Goal: Task Accomplishment & Management: Manage account settings

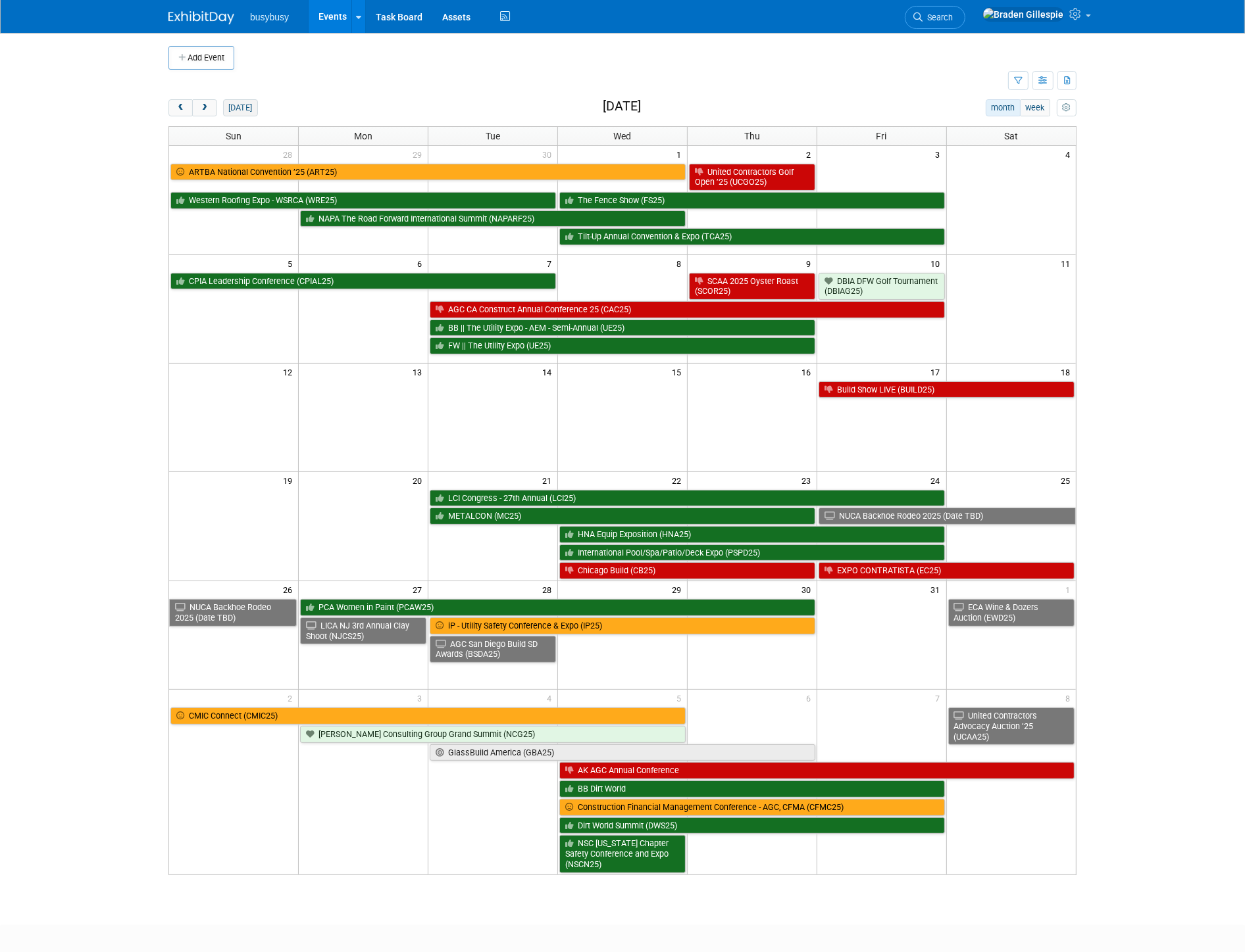
click at [234, 104] on button "today" at bounding box center [241, 108] width 35 height 17
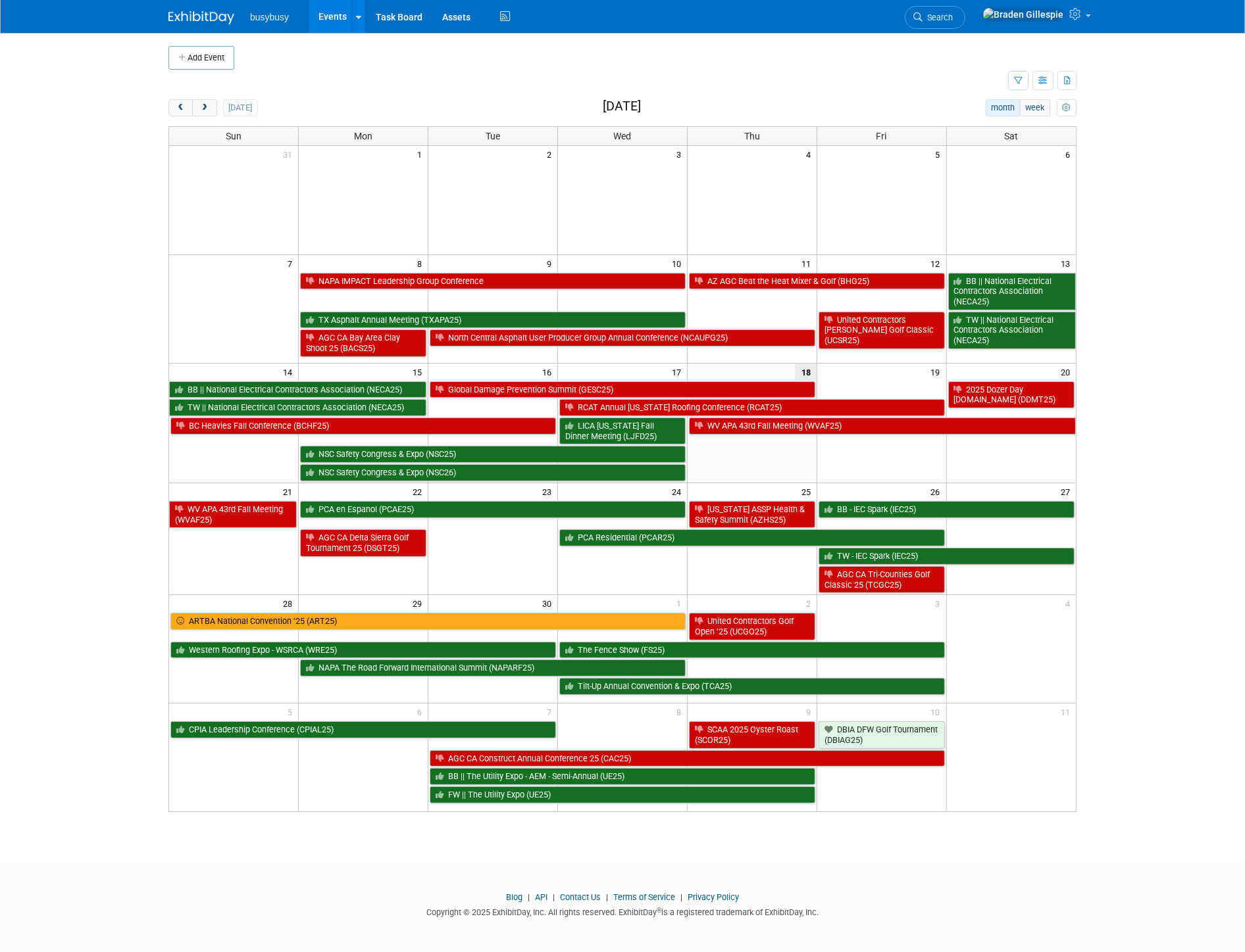
click at [475, 499] on td "23" at bounding box center [493, 491] width 129 height 17
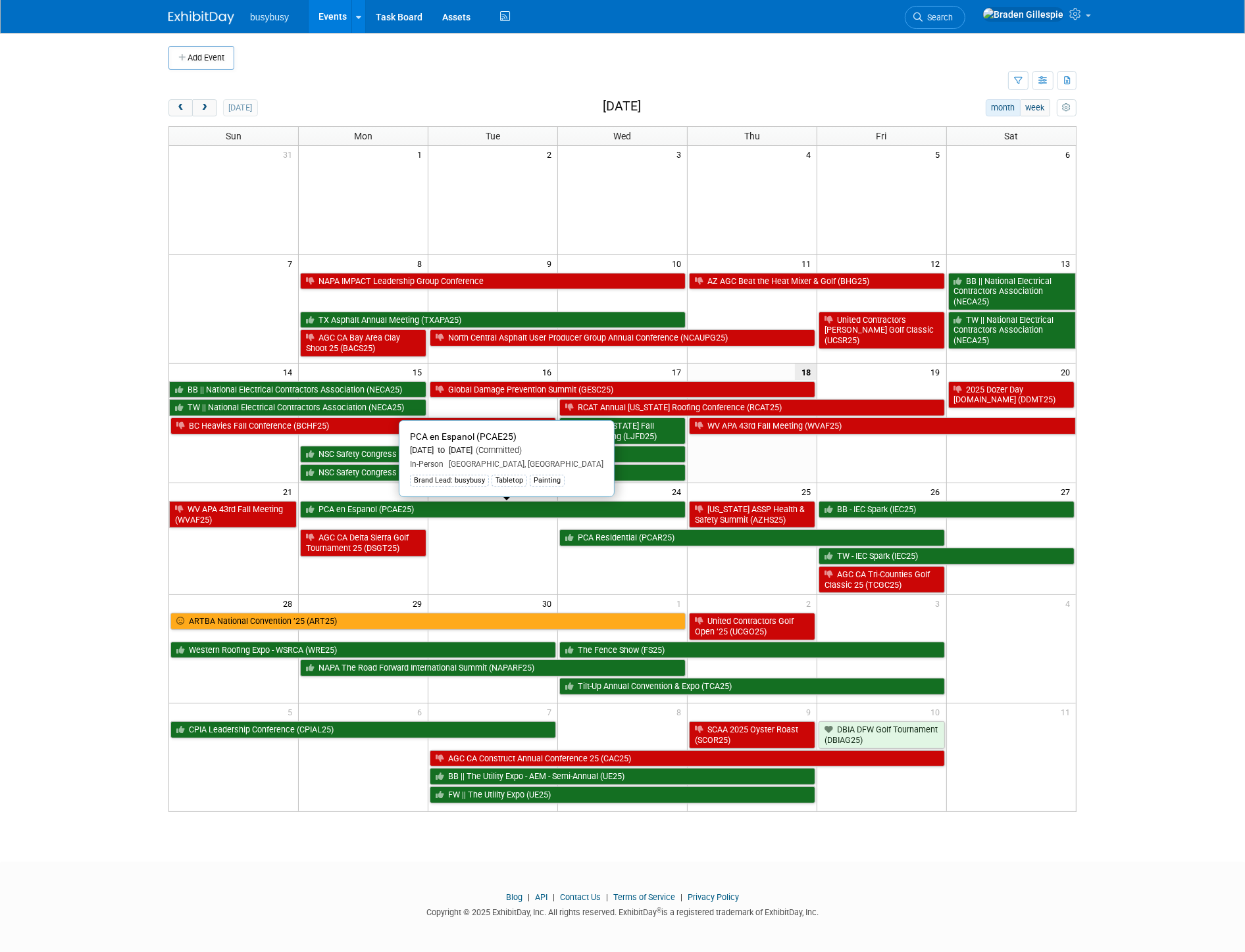
click at [475, 514] on link "PCA en Espanol (PCAE25)" at bounding box center [493, 510] width 386 height 17
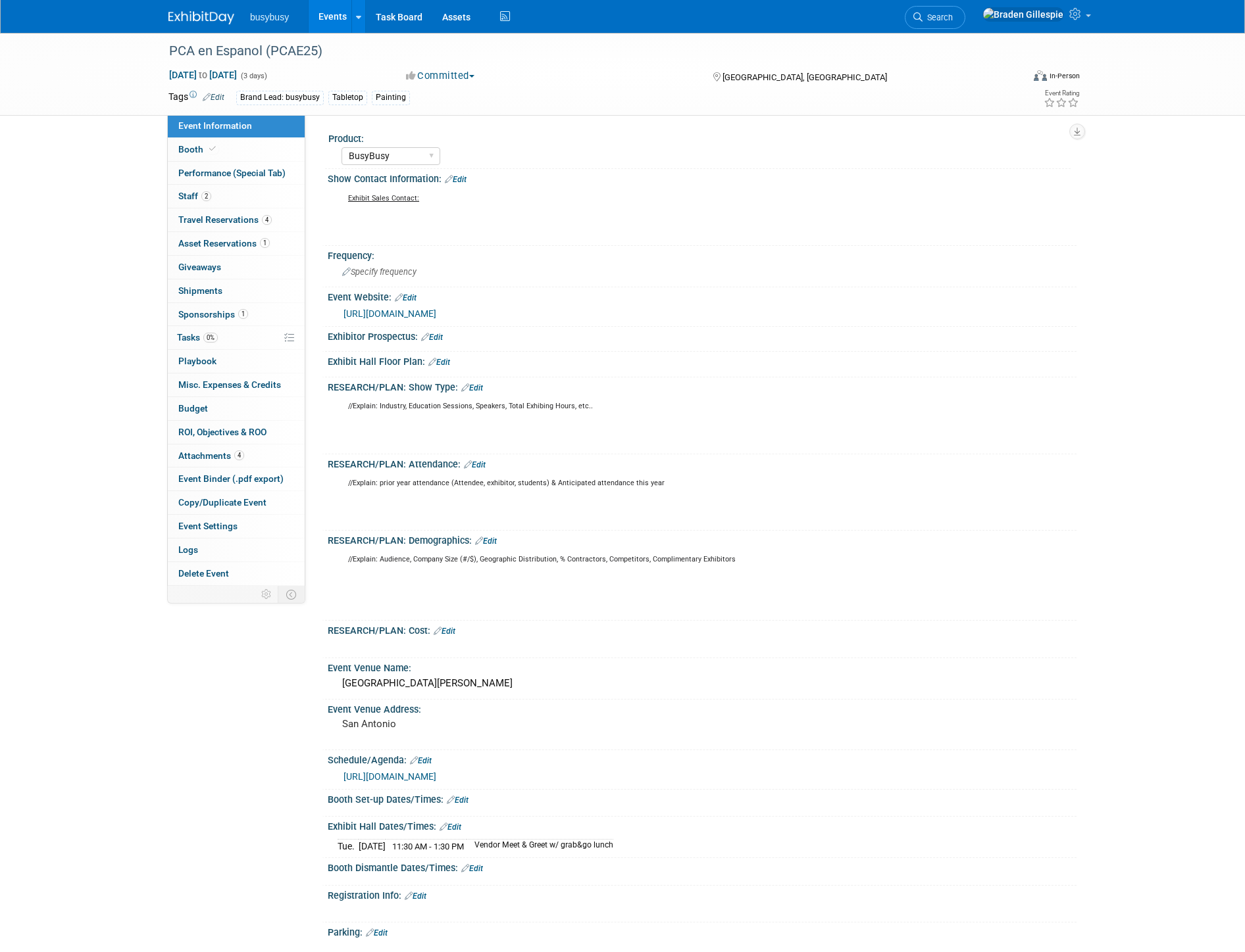
select select "BusyBusy"
click at [450, 681] on div "Hilton Palacio Del Rio" at bounding box center [702, 683] width 729 height 20
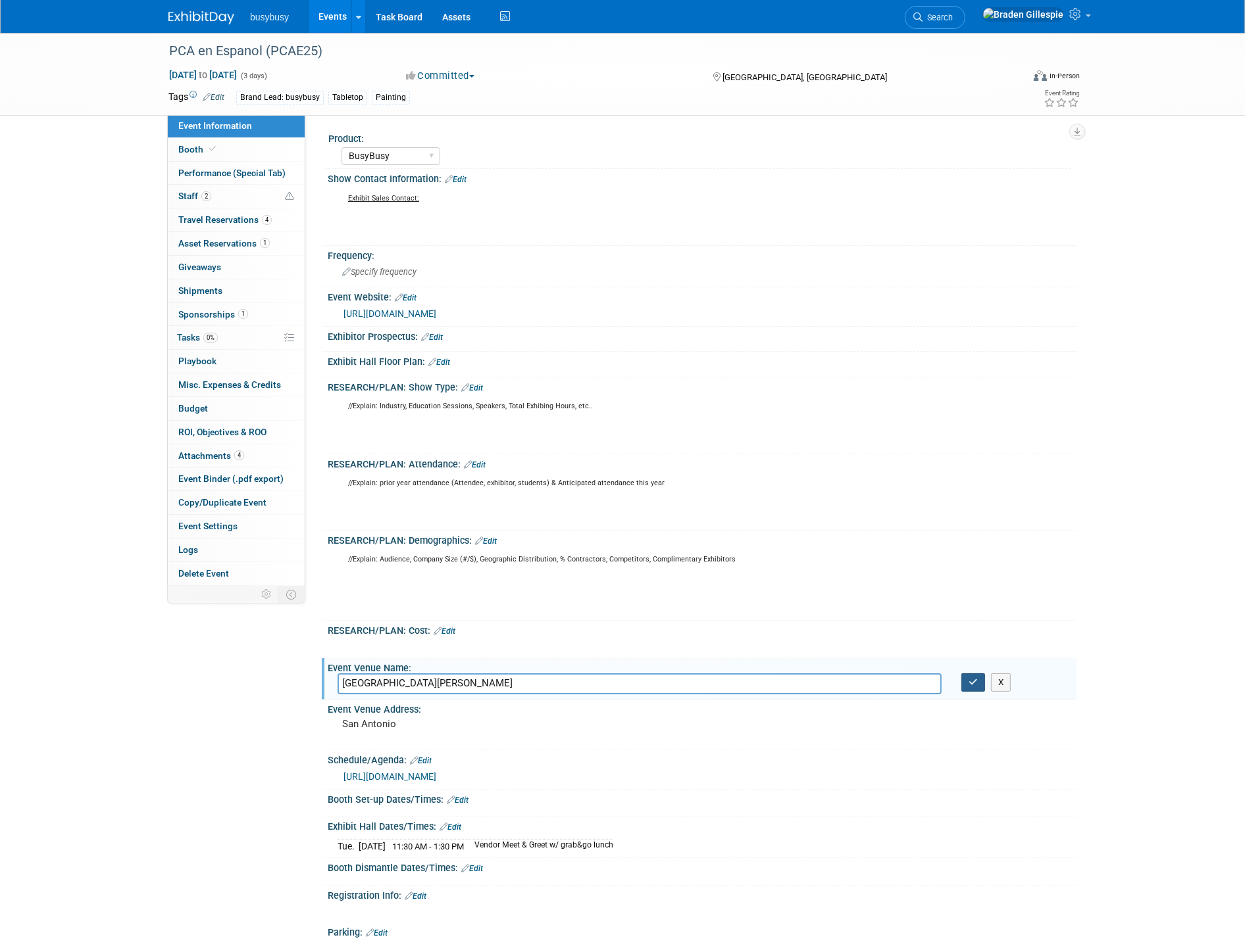
type input "Hilton Palacio Del Rio - La Vista Foyer"
click at [975, 683] on button "button" at bounding box center [973, 682] width 23 height 18
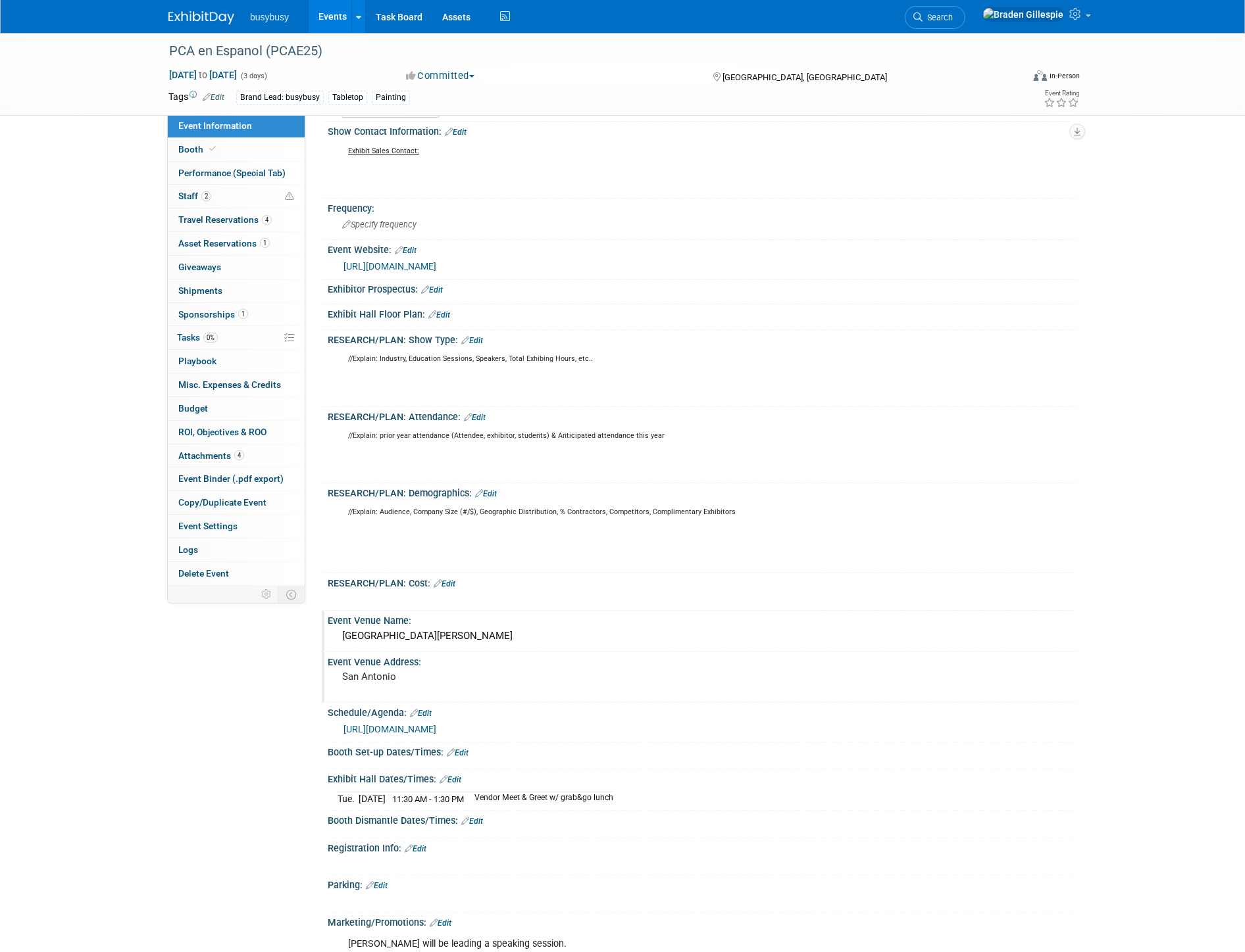
scroll to position [146, 0]
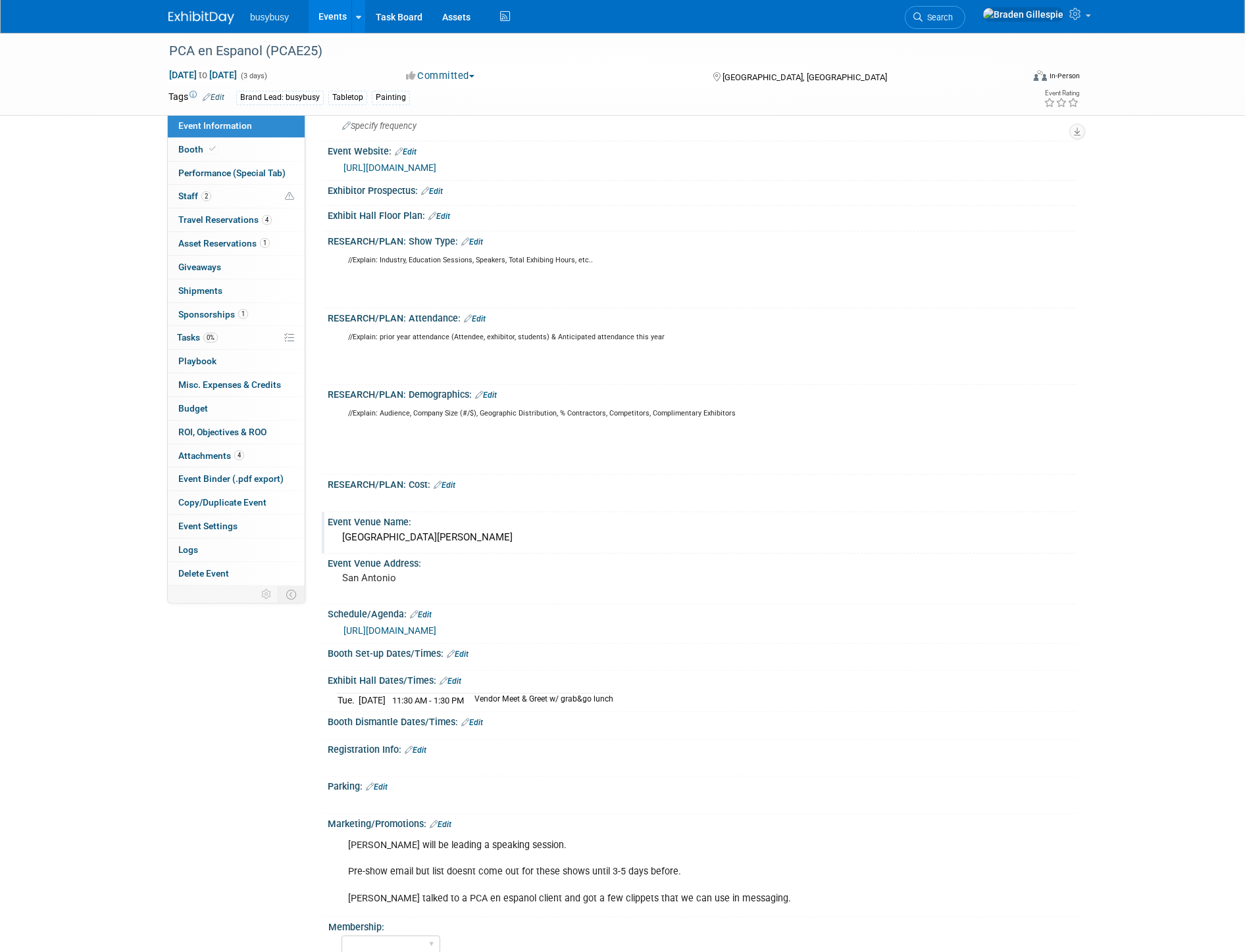
click at [464, 650] on link "Edit" at bounding box center [458, 654] width 21 height 9
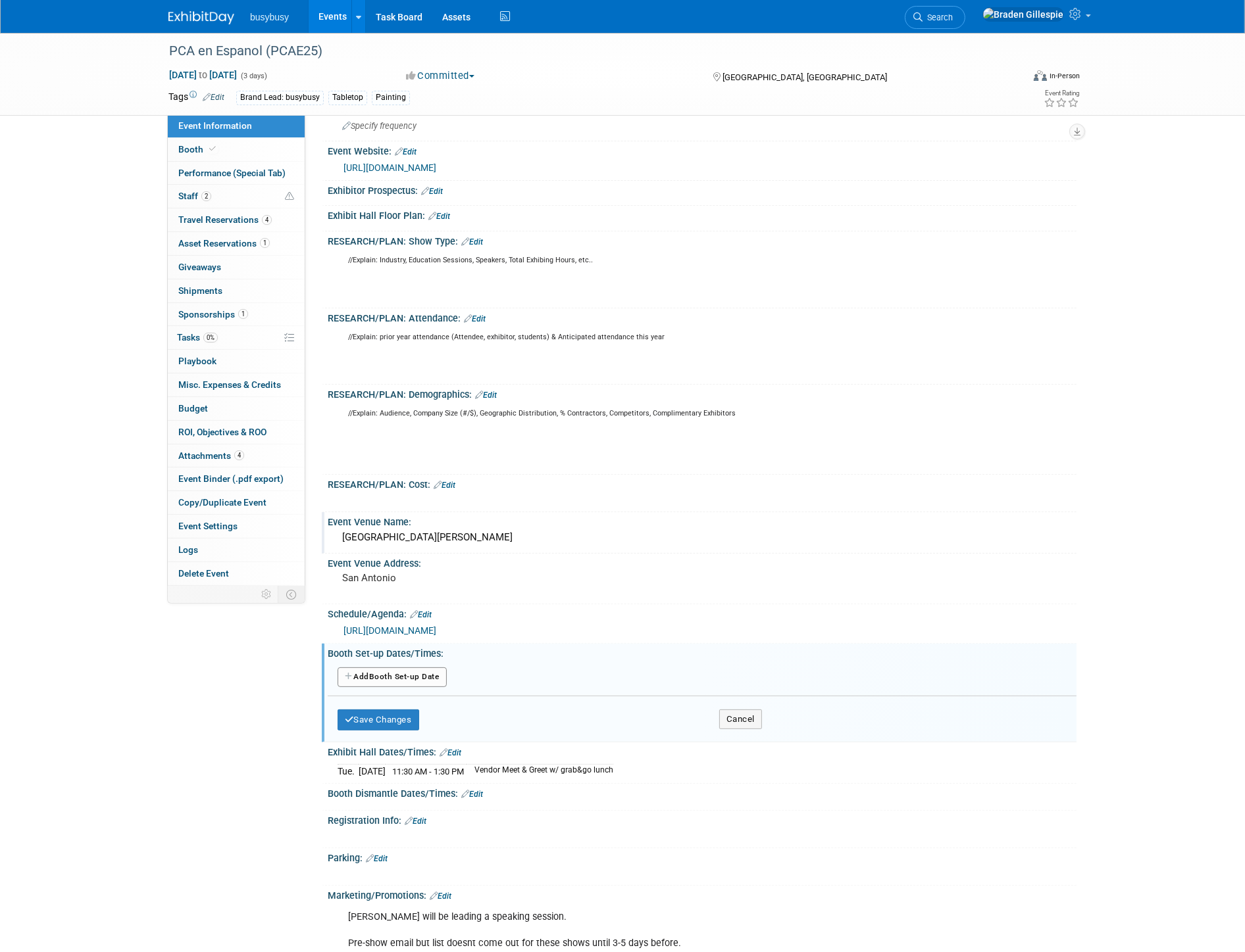
click at [403, 676] on button "Add Another Booth Set-up Date" at bounding box center [392, 677] width 109 height 19
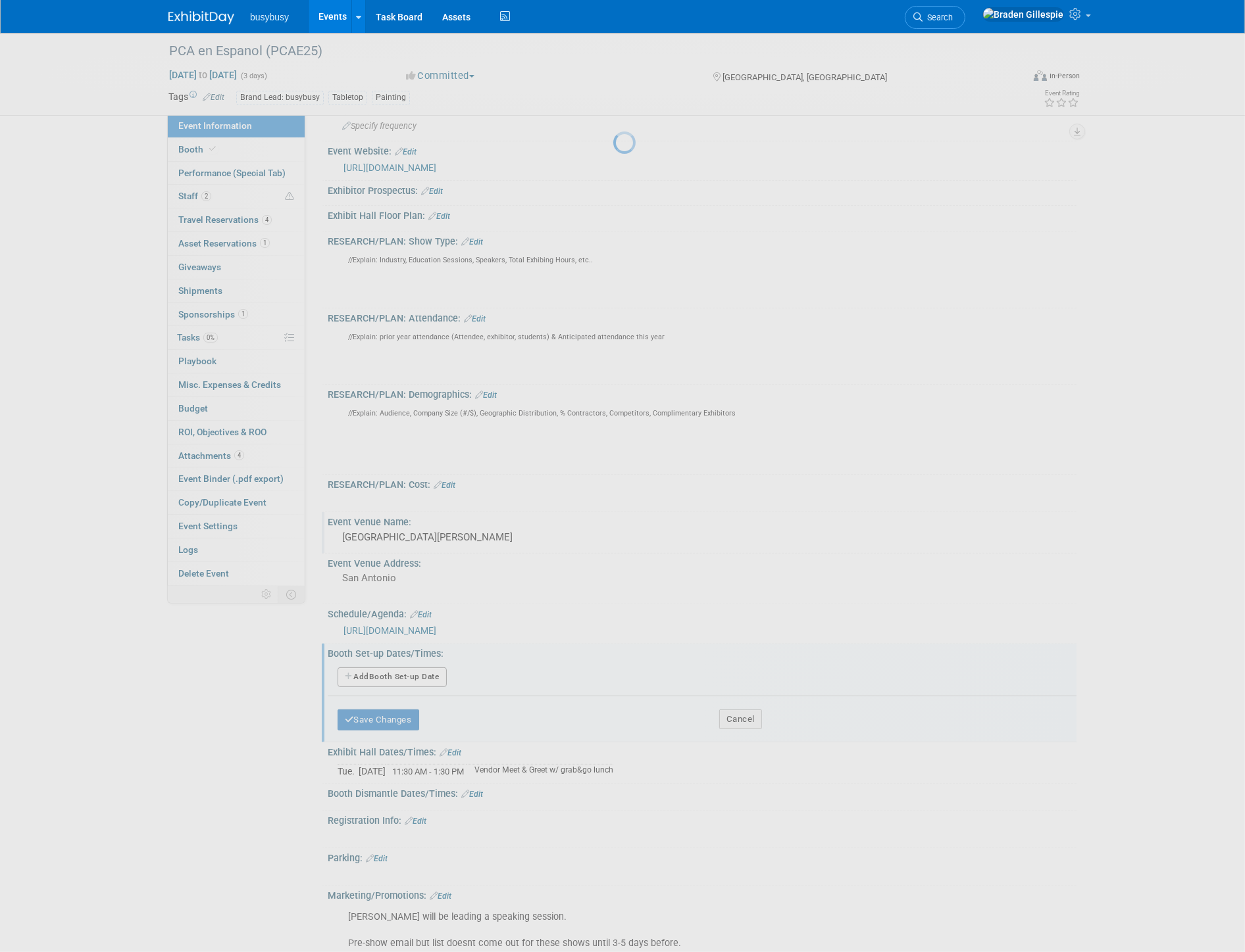
select select "8"
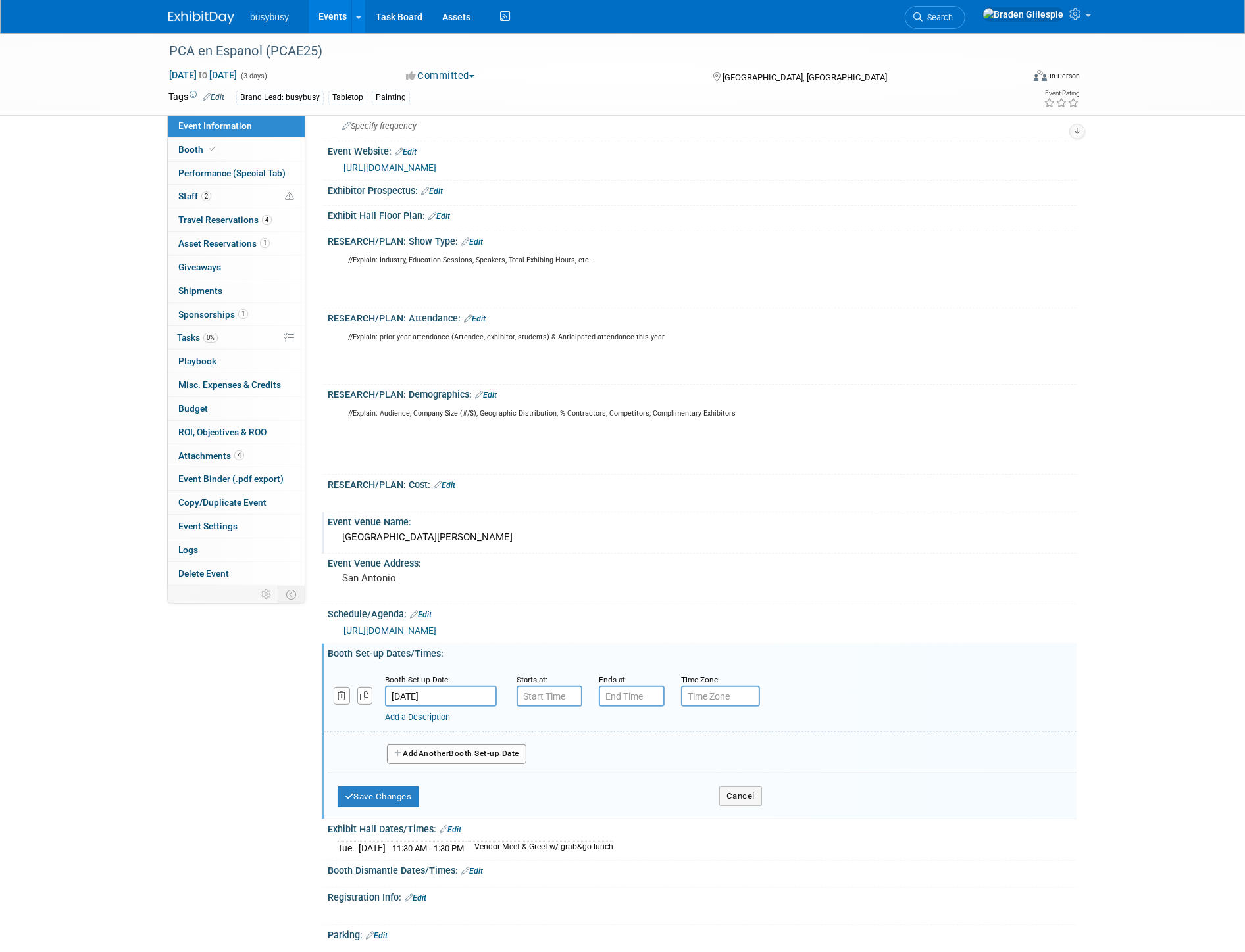
click at [467, 695] on input "Sep 22, 2025" at bounding box center [440, 697] width 112 height 21
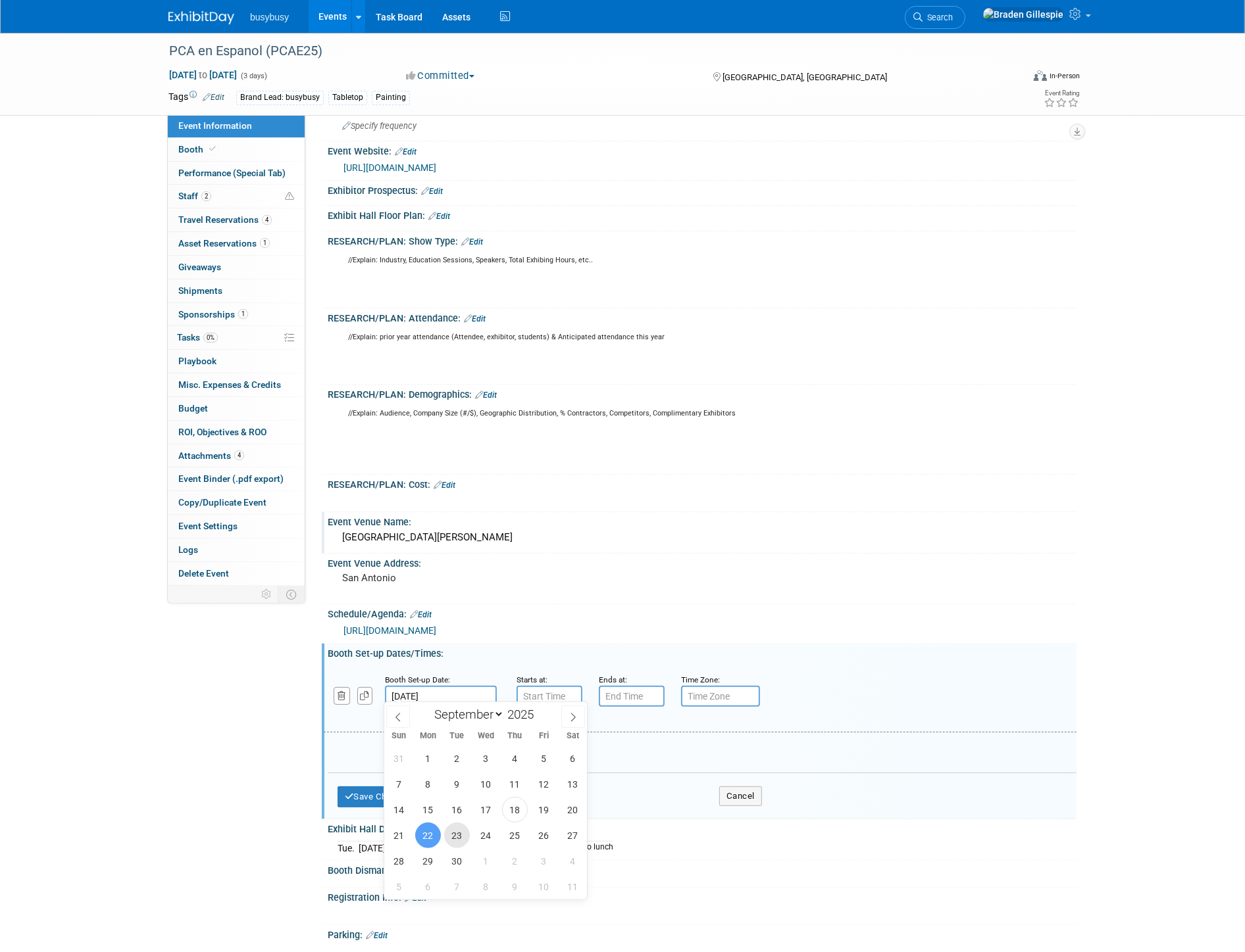
click at [460, 842] on span "23" at bounding box center [457, 835] width 25 height 25
type input "Sep 23, 2025"
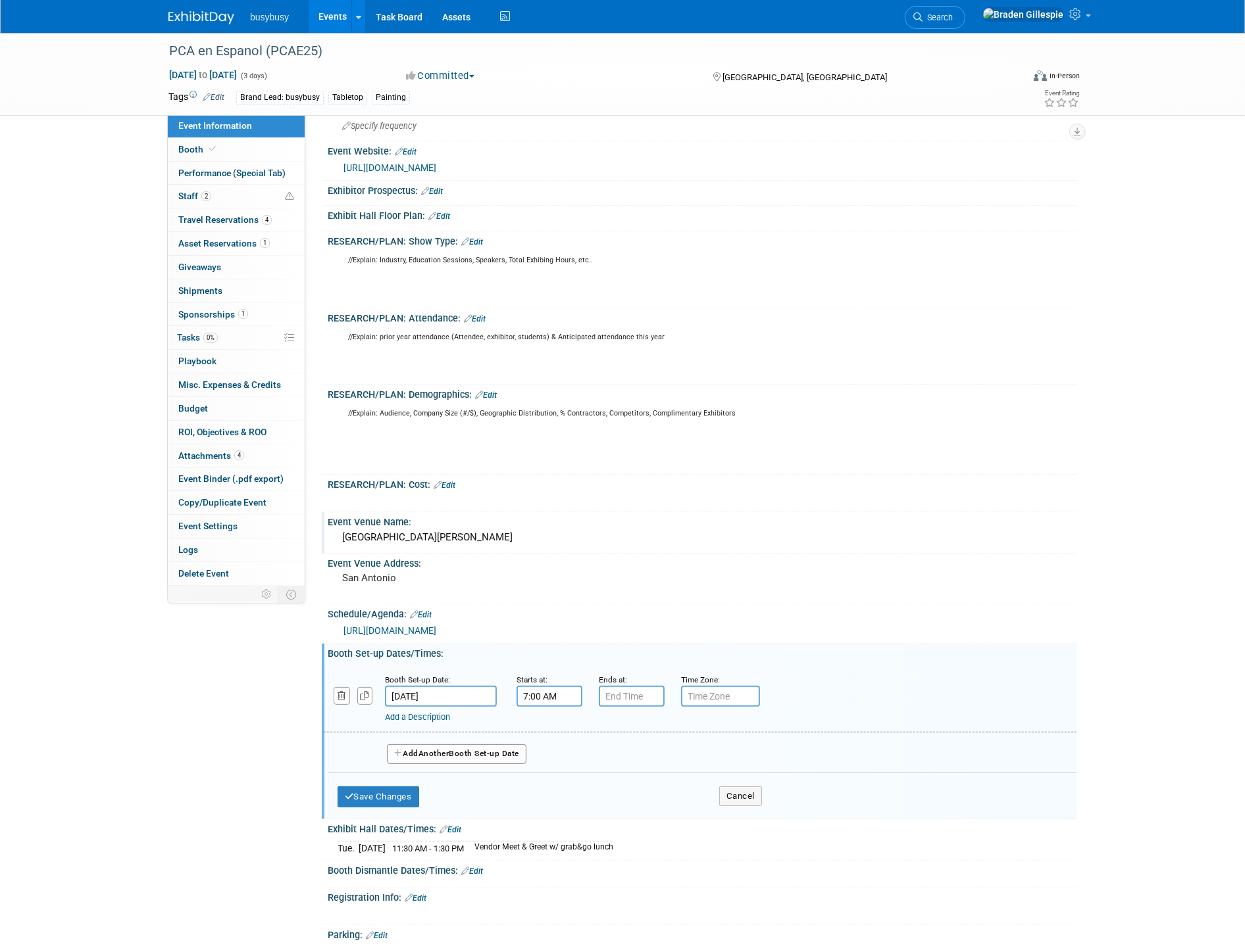
click at [551, 693] on input "7:00 AM" at bounding box center [549, 697] width 66 height 21
drag, startPoint x: 564, startPoint y: 692, endPoint x: 490, endPoint y: 699, distance: 74.3
click at [485, 695] on div "Booth Set-up Date: Sep 23, 2025 Starts at: 7:00 AM 07 : 00 AM 12 01 02 03 04 05…" at bounding box center [700, 698] width 752 height 67
drag, startPoint x: 549, startPoint y: 719, endPoint x: 558, endPoint y: 718, distance: 9.1
click at [549, 719] on span at bounding box center [547, 728] width 23 height 23
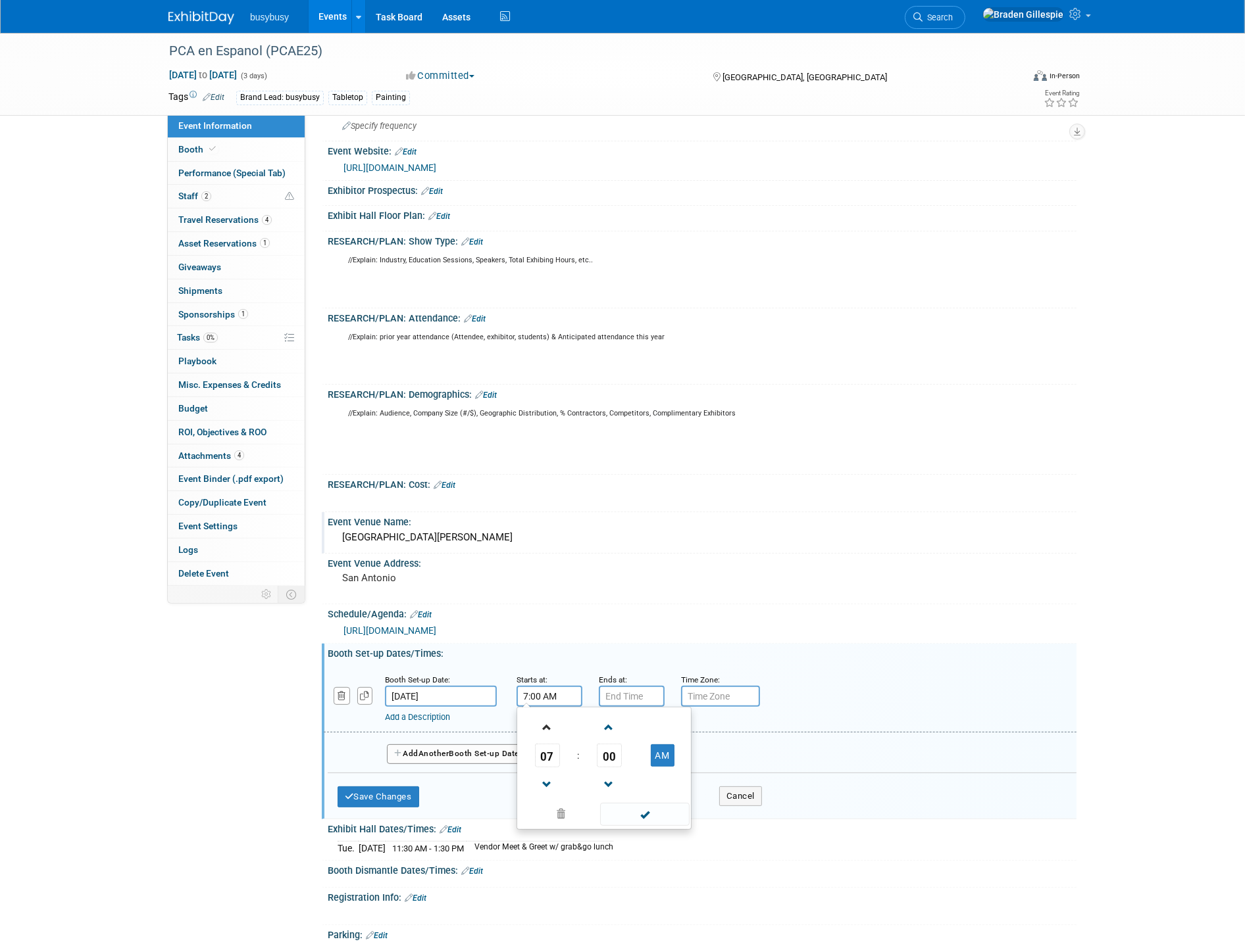
type input "8:00 AM"
click at [619, 693] on input "7:00 PM" at bounding box center [632, 697] width 66 height 21
drag, startPoint x: 582, startPoint y: 690, endPoint x: 566, endPoint y: 692, distance: 16.1
click at [567, 691] on div "Booth Set-up Date: Sep 23, 2025 Starts at: 8:00 AM Ends at: 7:00 PM 07 : 00 PM …" at bounding box center [700, 698] width 752 height 67
type input "11:15 AM"
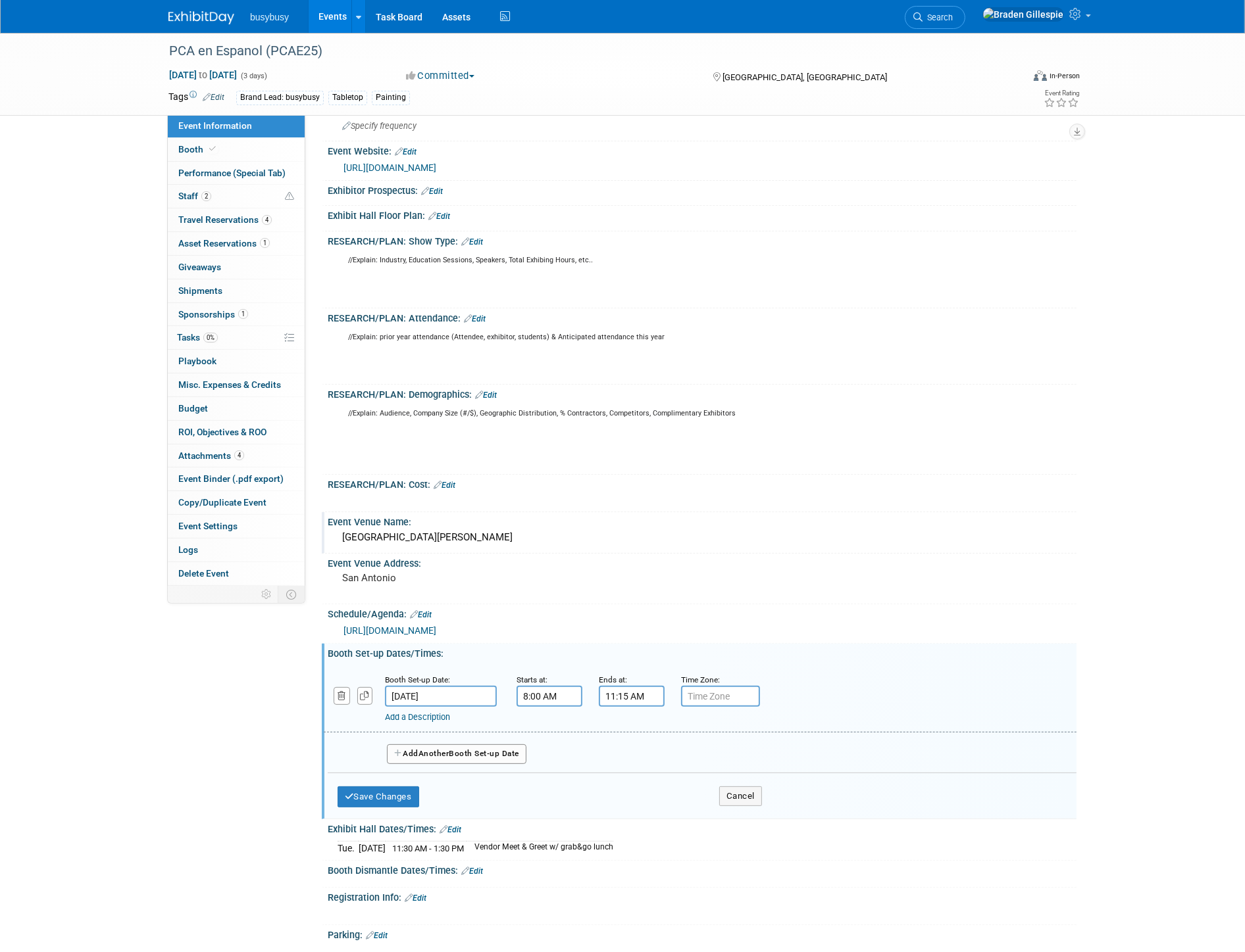
click at [464, 737] on div "Add Another Booth Set-up Date" at bounding box center [702, 750] width 748 height 35
click at [462, 750] on button "Add Another Booth Set-up Date" at bounding box center [457, 754] width 140 height 19
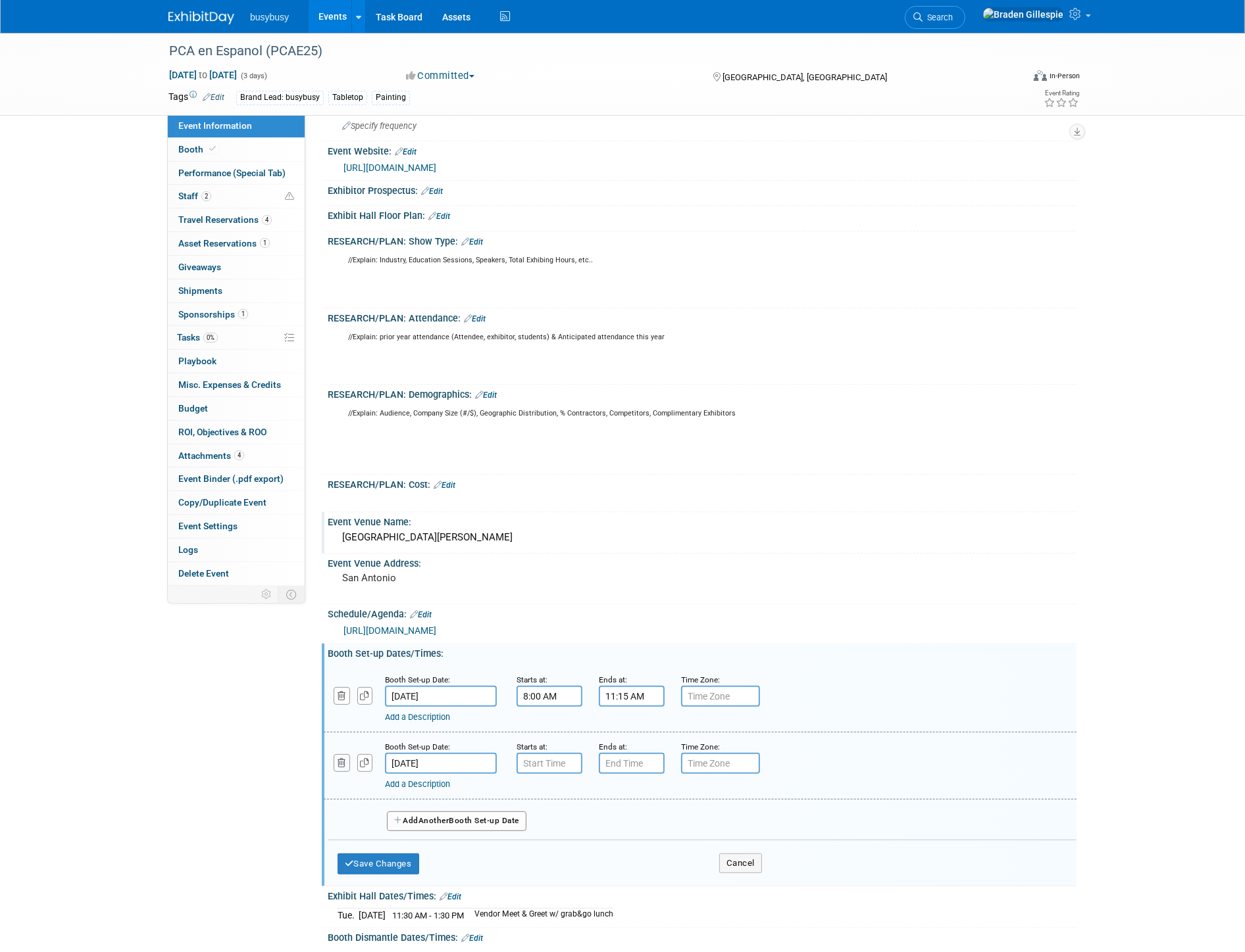
click at [337, 755] on button "button" at bounding box center [341, 764] width 17 height 17
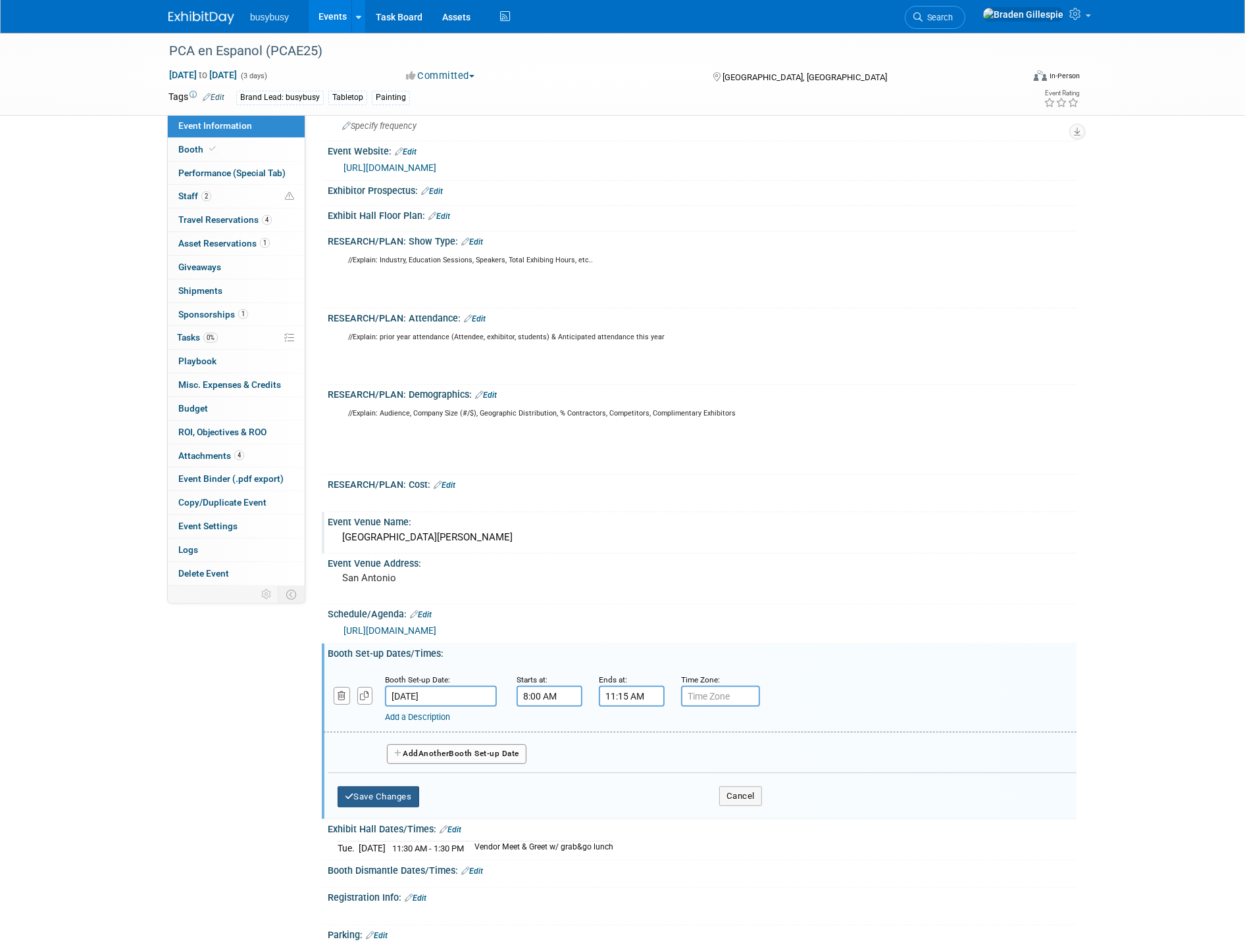
click at [391, 787] on button "Save Changes" at bounding box center [378, 798] width 82 height 21
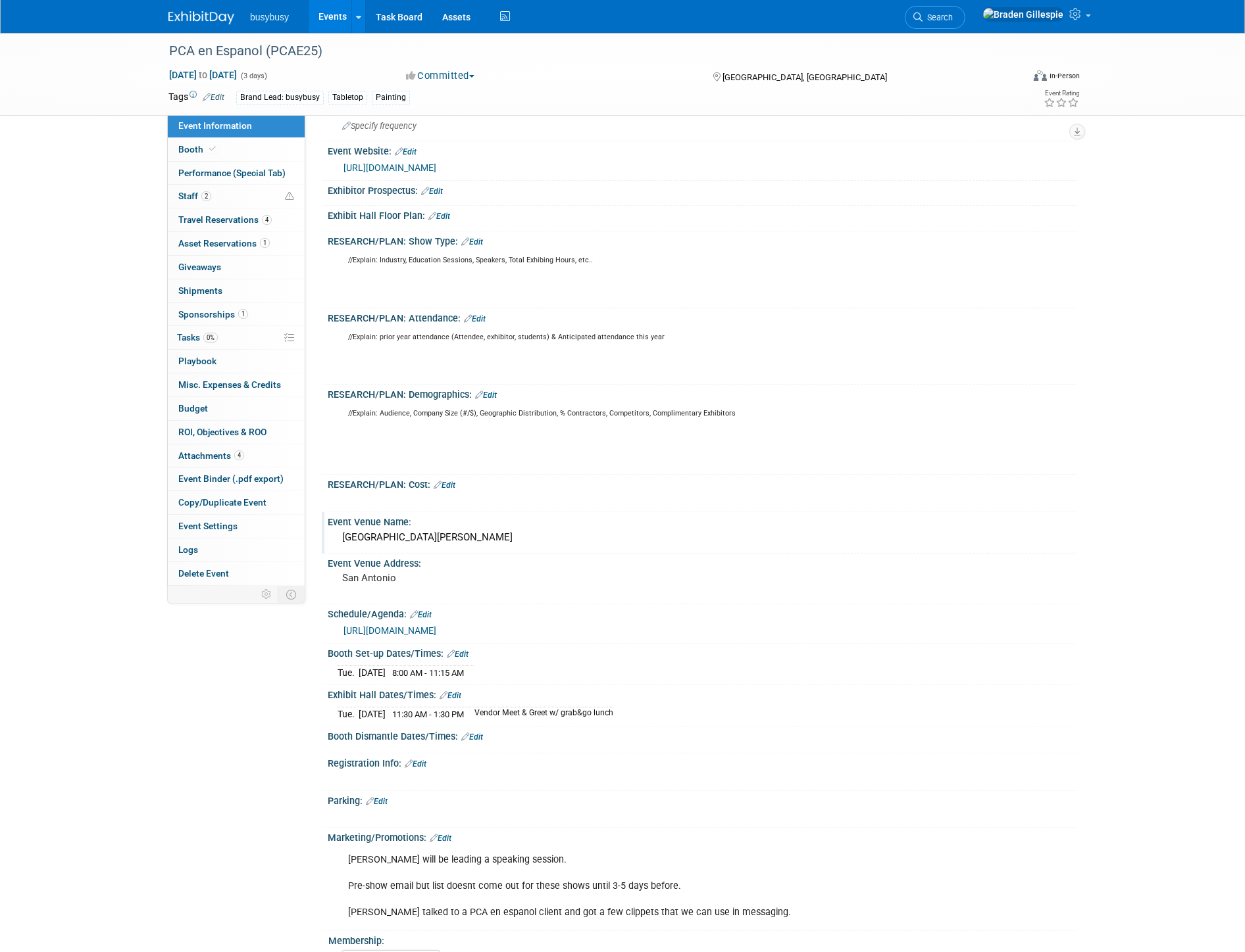
click at [199, 12] on img at bounding box center [201, 18] width 66 height 14
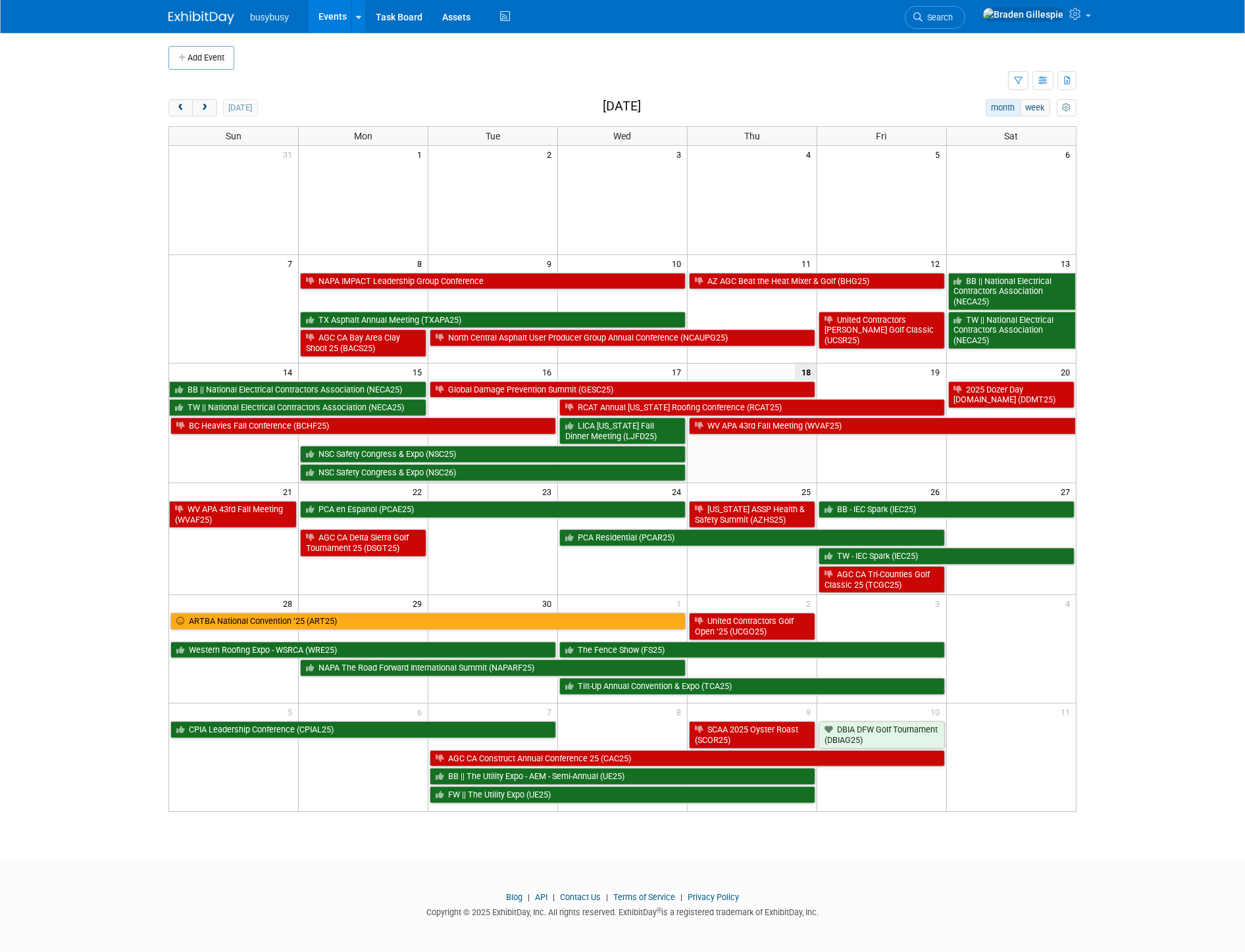
click at [596, 550] on td at bounding box center [622, 570] width 129 height 47
click at [601, 544] on link "PCA Residential (PCAR25)" at bounding box center [751, 538] width 386 height 17
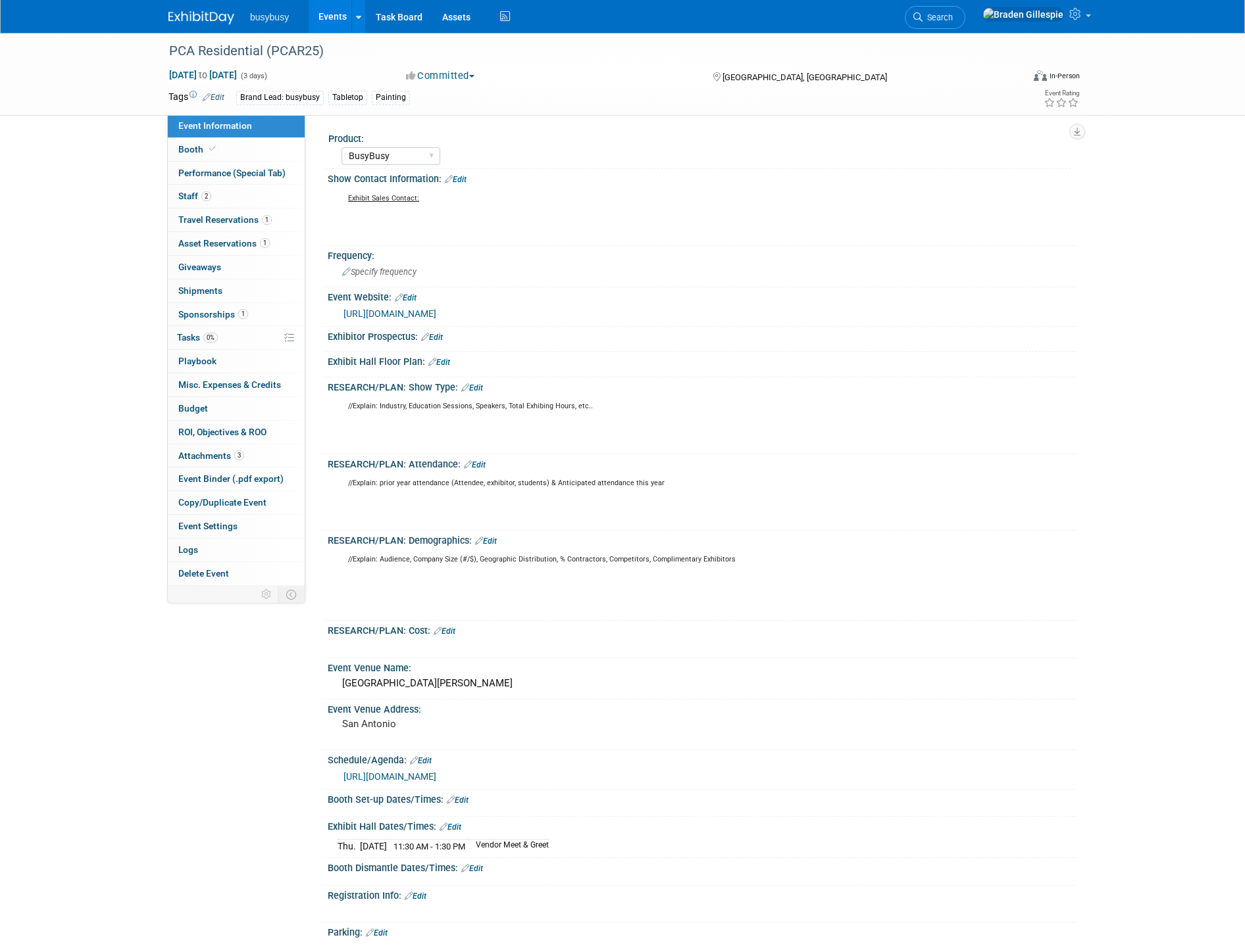
select select "BusyBusy"
click at [466, 796] on link "Edit" at bounding box center [458, 799] width 21 height 9
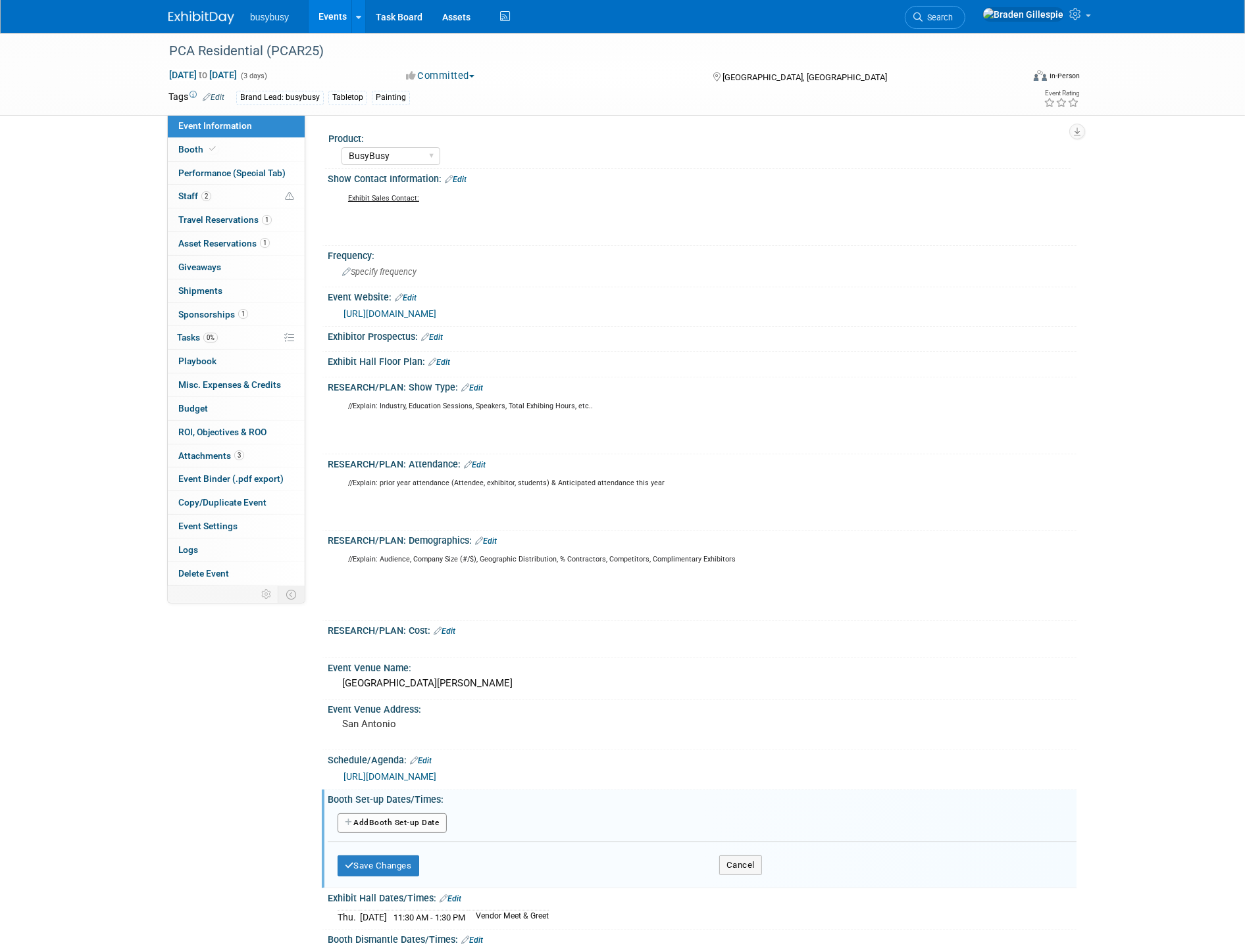
drag, startPoint x: 434, startPoint y: 814, endPoint x: 426, endPoint y: 814, distance: 8.0
click at [426, 814] on button "Add Another Booth Set-up Date" at bounding box center [392, 823] width 109 height 19
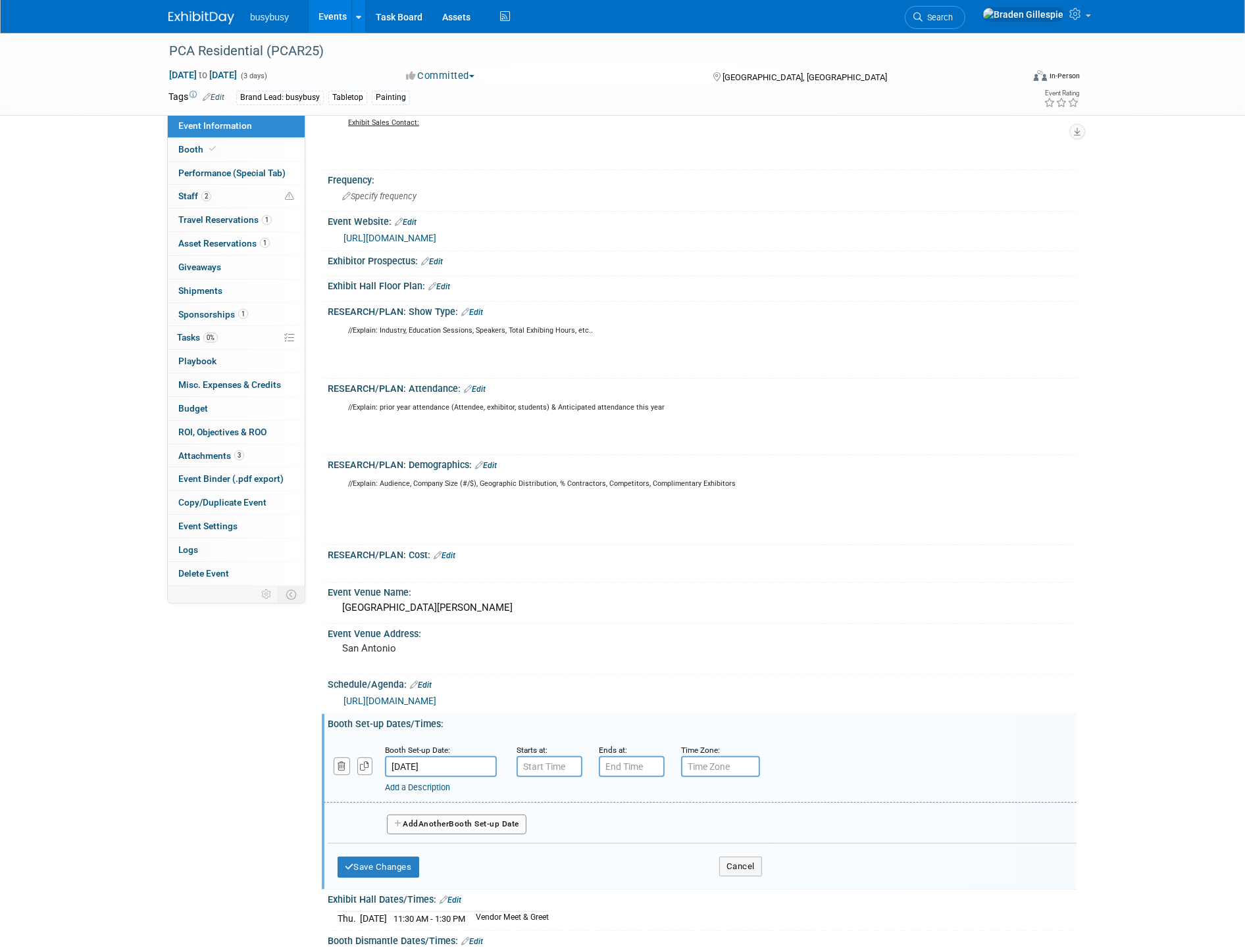
scroll to position [146, 0]
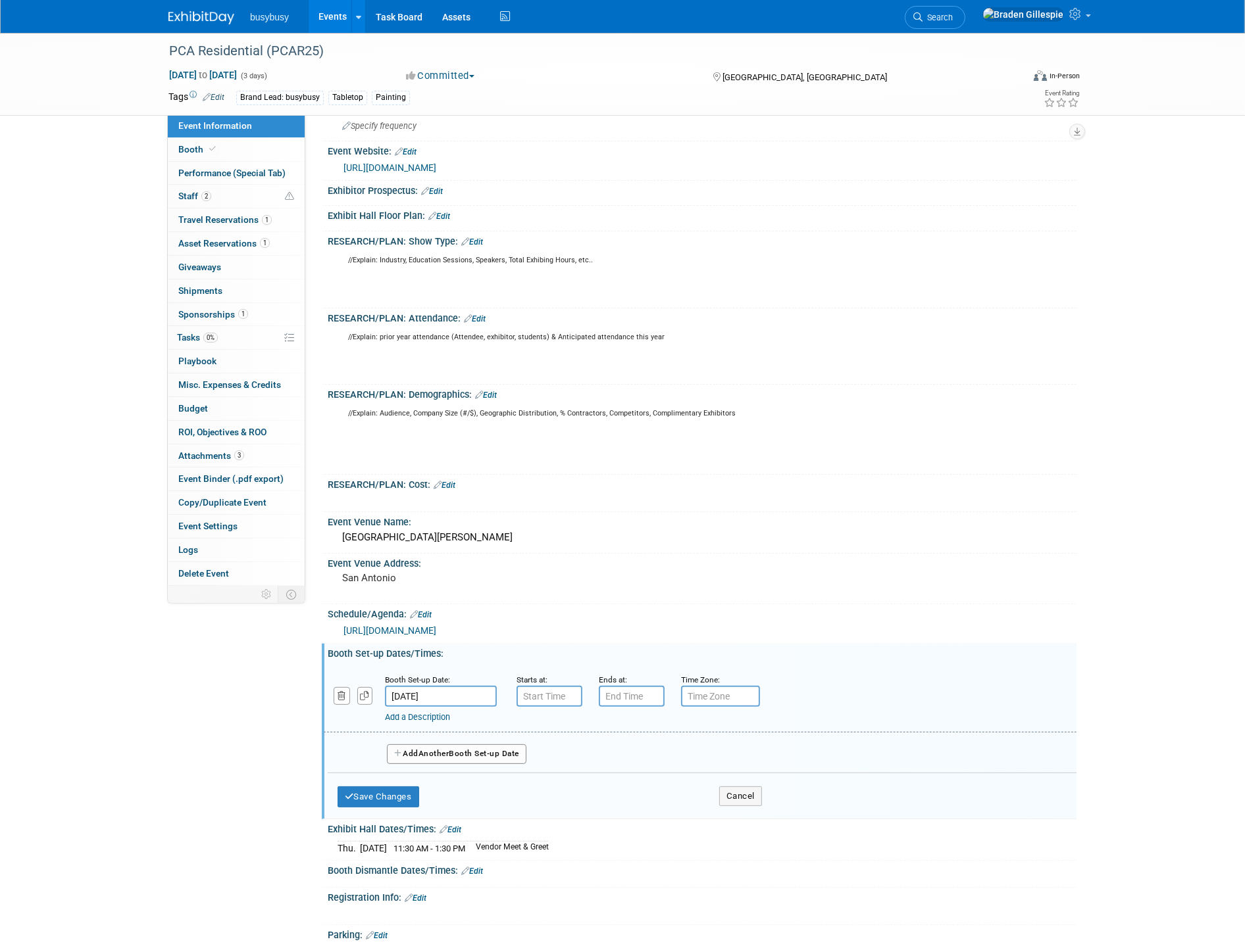
click at [458, 696] on input "Sep 24, 2025" at bounding box center [440, 697] width 112 height 21
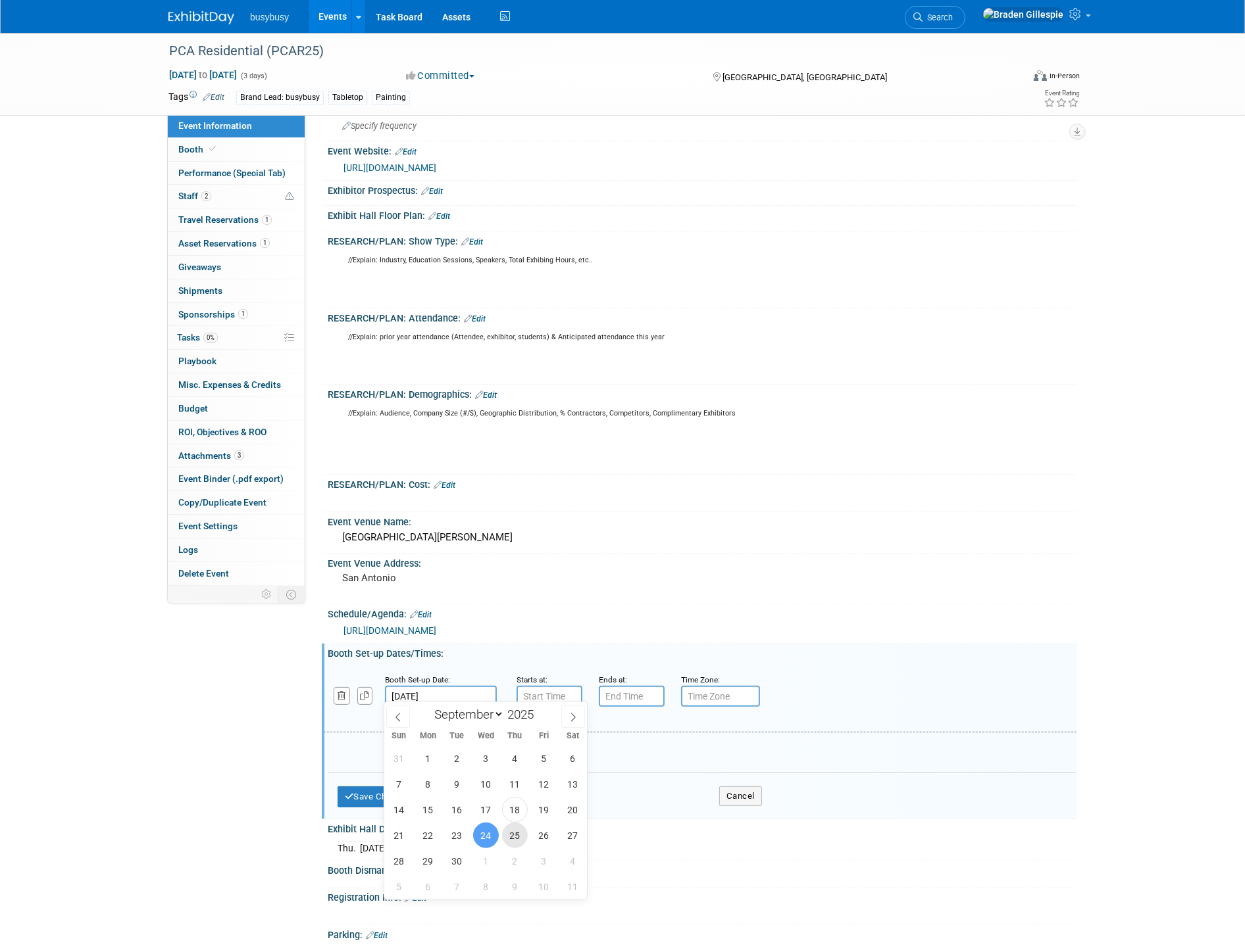
click at [512, 833] on span "25" at bounding box center [515, 835] width 25 height 25
type input "Sep 25, 2025"
click at [515, 838] on div "Thu. Sep 25, 2025 11:30 AM - 1:30 PM Vendor Meet & Greet" at bounding box center [702, 847] width 729 height 17
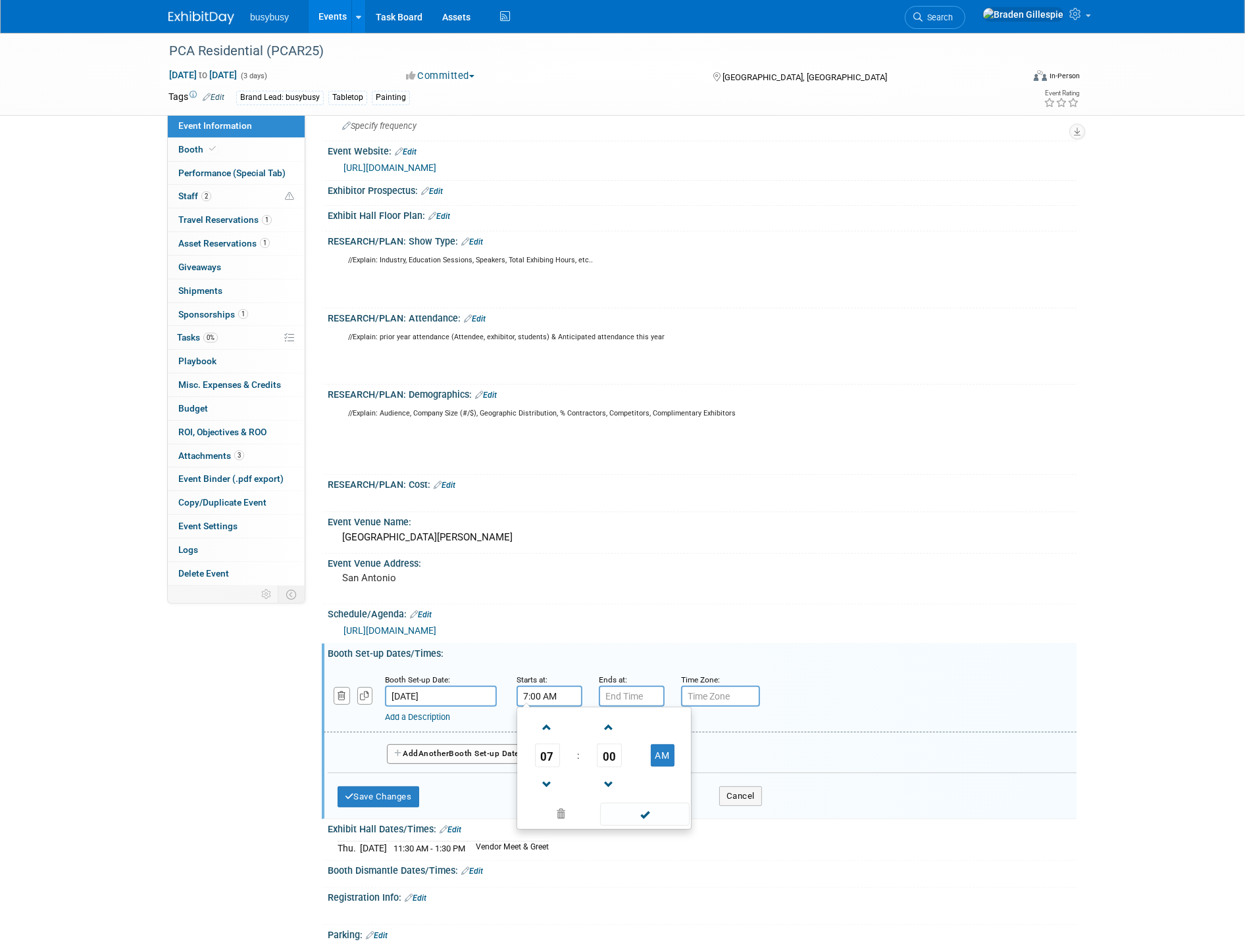
click at [574, 694] on input "7:00 AM" at bounding box center [549, 697] width 66 height 21
drag, startPoint x: 573, startPoint y: 694, endPoint x: 478, endPoint y: 698, distance: 95.1
click at [478, 698] on div "Booth Set-up Date: Sep 25, 2025 Starts at: 7:00 AM 07 : 00 AM 12 01 02 03 04 05…" at bounding box center [700, 698] width 752 height 67
click at [549, 720] on span at bounding box center [547, 728] width 23 height 23
type input "8:00 AM"
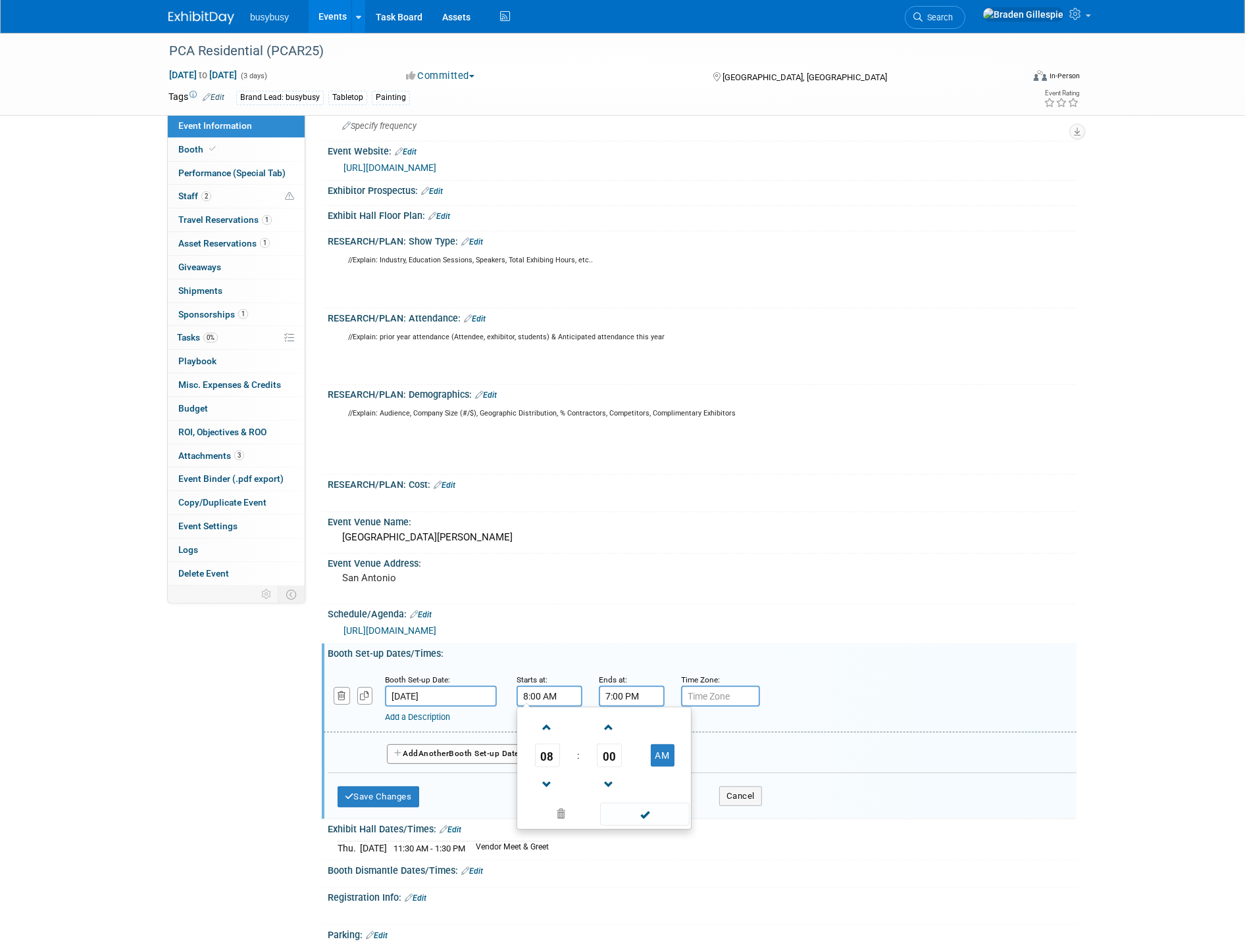
click at [633, 696] on input "7:00 PM" at bounding box center [632, 697] width 66 height 21
click at [628, 788] on span at bounding box center [630, 785] width 23 height 23
click at [628, 787] on span at bounding box center [630, 785] width 23 height 23
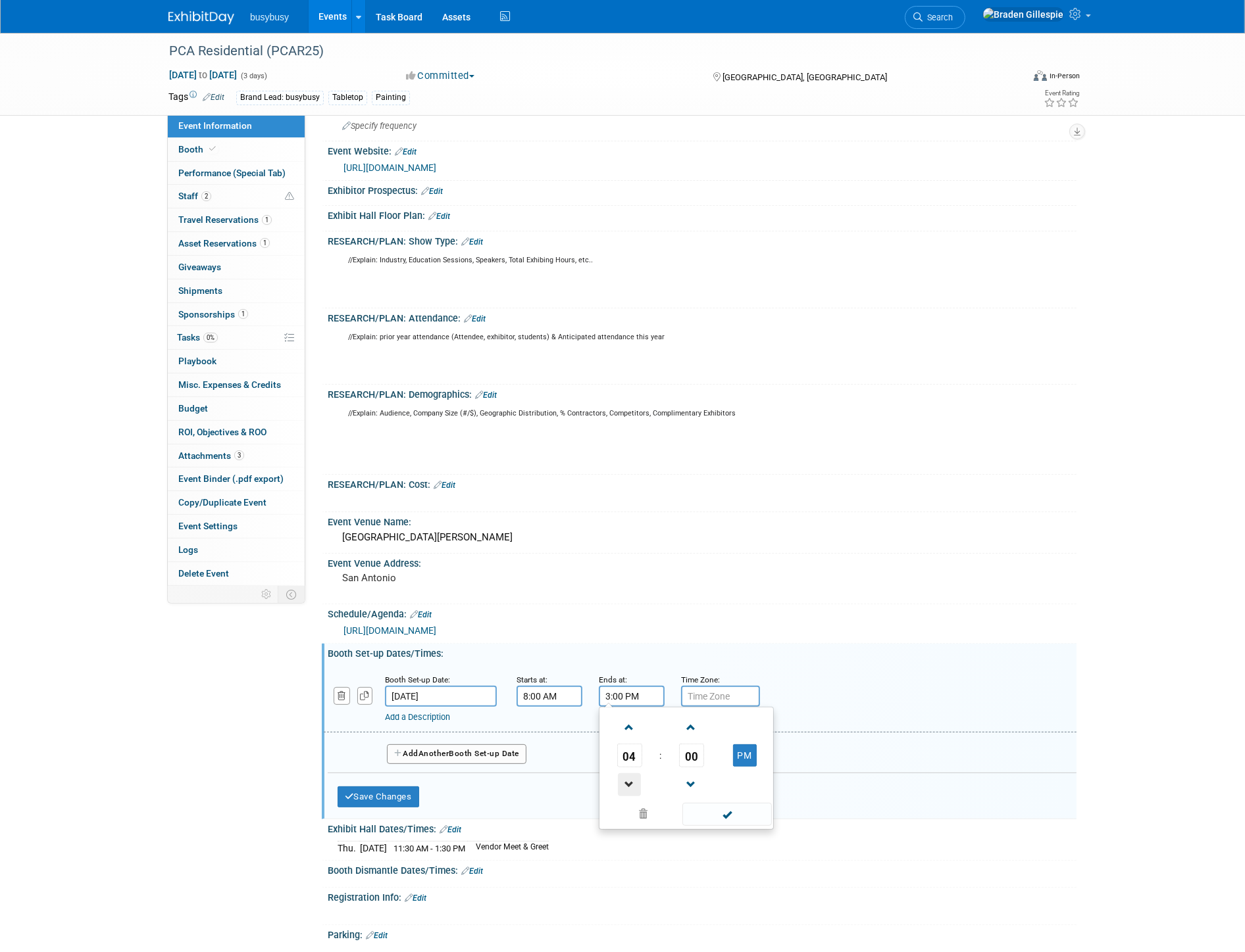
click at [628, 787] on span at bounding box center [630, 785] width 23 height 23
click at [683, 744] on span "00" at bounding box center [692, 756] width 25 height 23
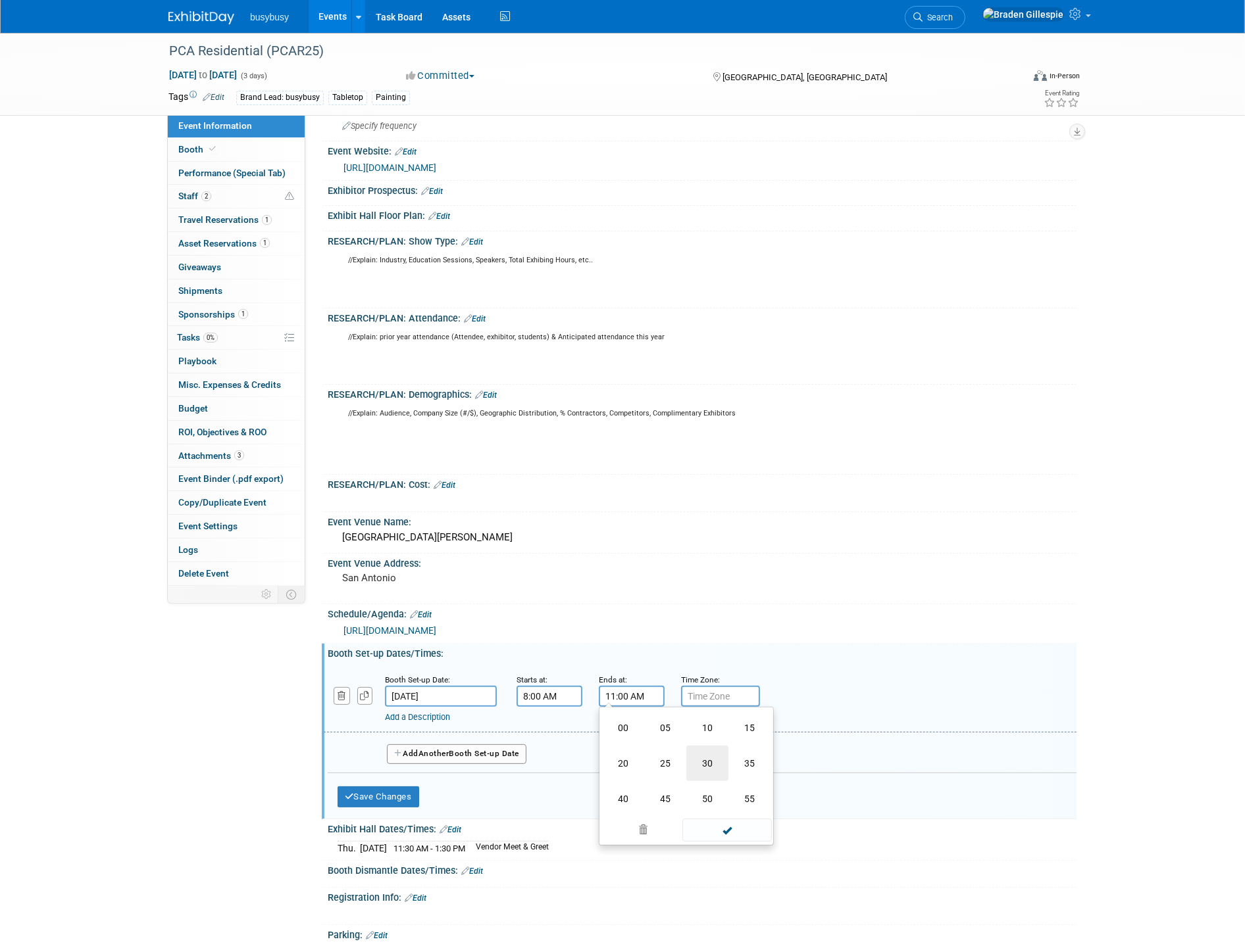
click at [700, 765] on td "30" at bounding box center [707, 764] width 42 height 36
type input "11:30 AM"
drag, startPoint x: 739, startPoint y: 815, endPoint x: 718, endPoint y: 813, distance: 21.1
click at [739, 814] on span at bounding box center [726, 815] width 88 height 23
click at [419, 787] on button "Save Changes" at bounding box center [378, 798] width 82 height 21
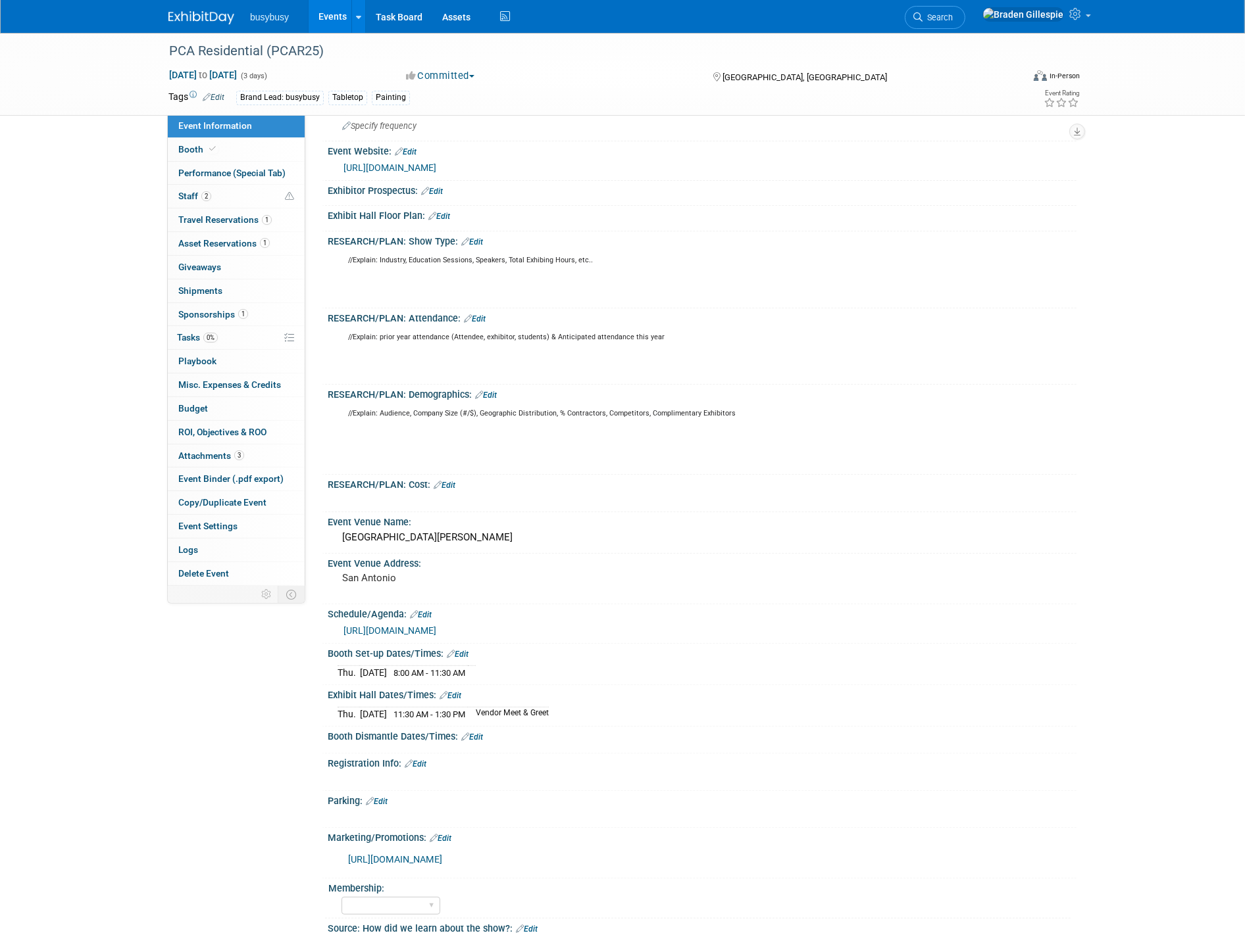
click at [209, 12] on img at bounding box center [201, 18] width 66 height 14
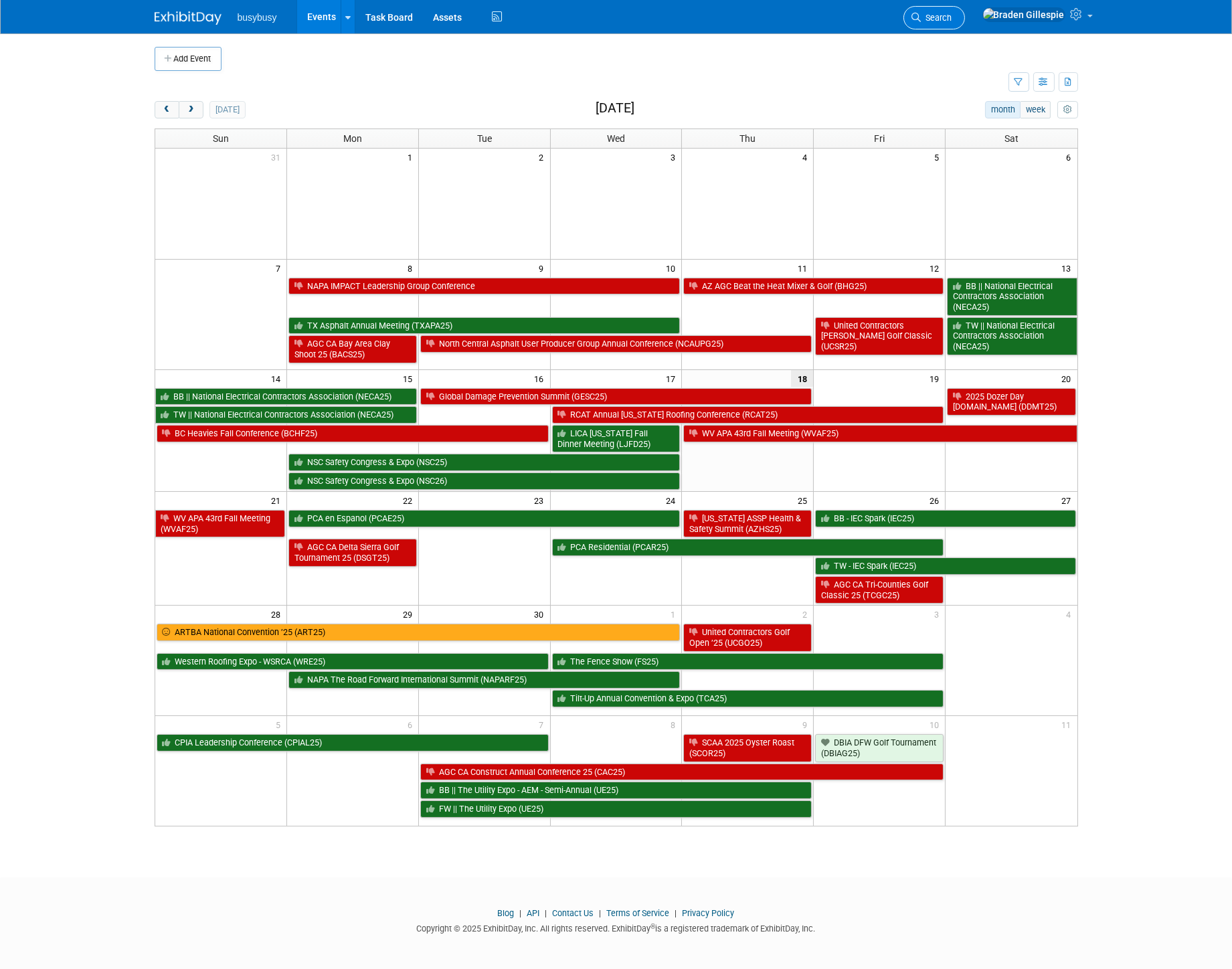
click at [965, 10] on link "Search" at bounding box center [934, 18] width 61 height 24
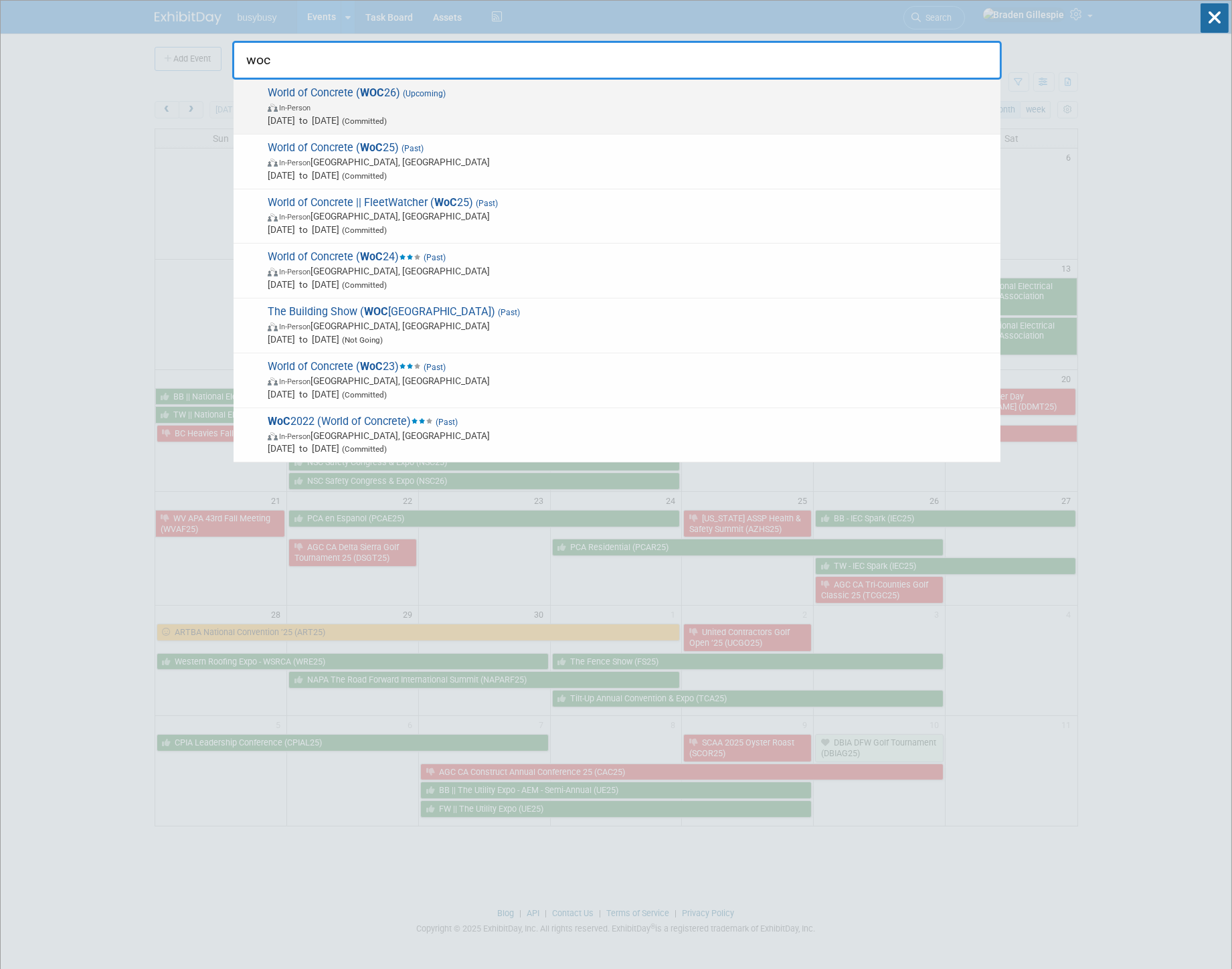
type input "woc"
click at [779, 96] on span "World of Concrete ( WOC 26) (Upcoming) In-Person Jan 20, 2026 to Jan 22, 2026 (…" at bounding box center [629, 106] width 731 height 41
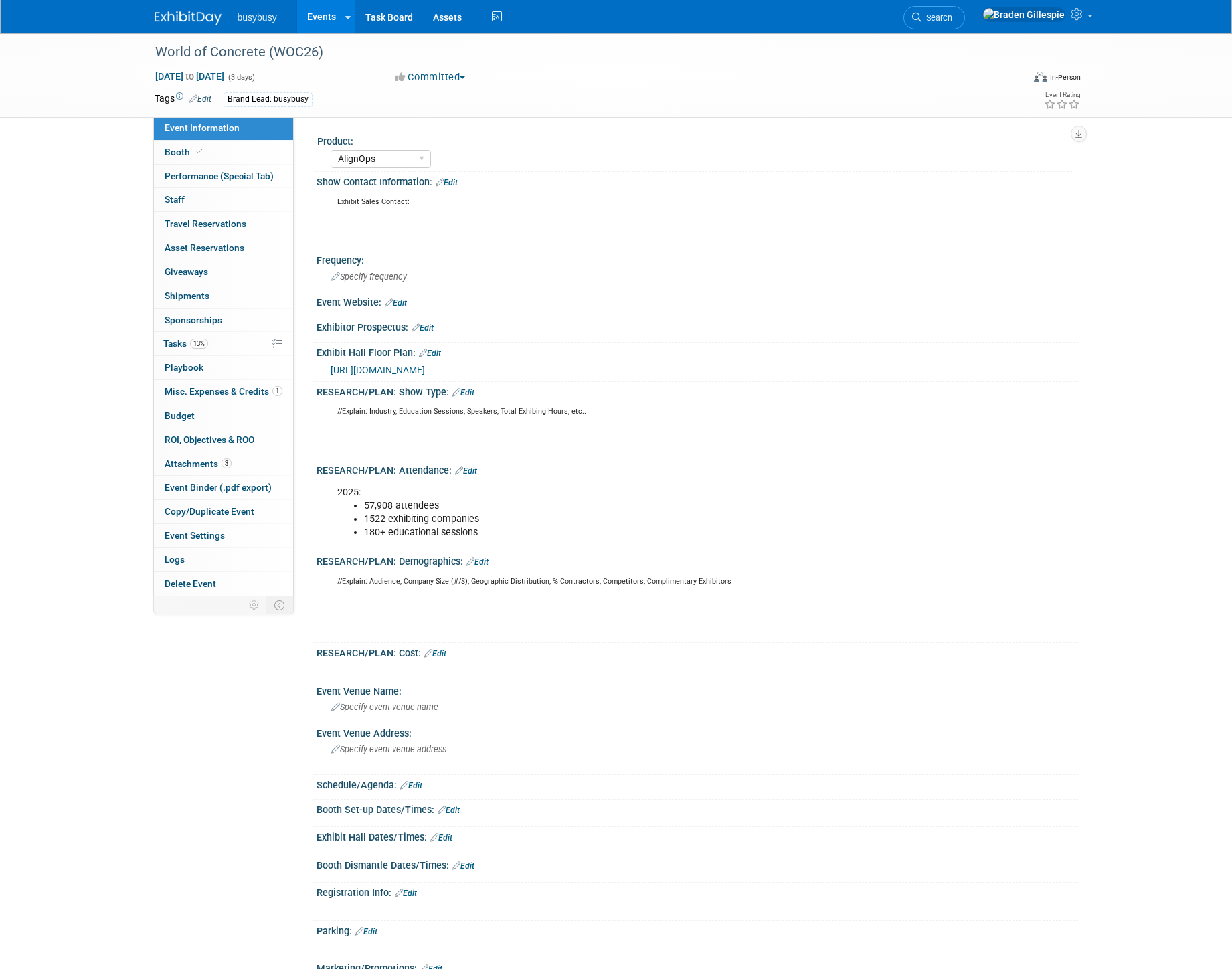
select select "AlignOps"
click at [409, 371] on span "[URL][DOMAIN_NAME]" at bounding box center [377, 370] width 94 height 11
click at [922, 16] on icon at bounding box center [917, 17] width 9 height 9
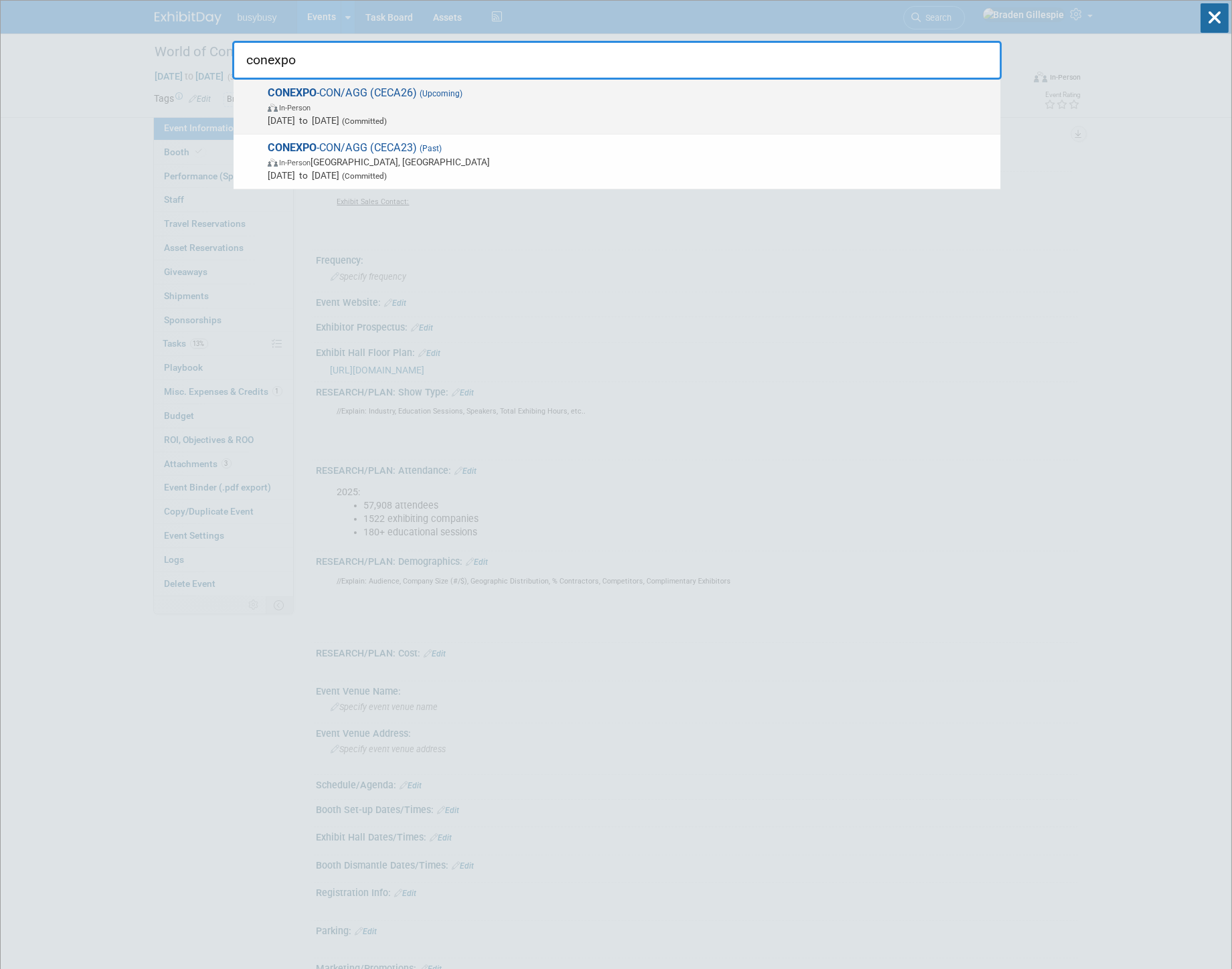
type input "conexpo"
click at [871, 105] on span "In-Person" at bounding box center [631, 108] width 727 height 14
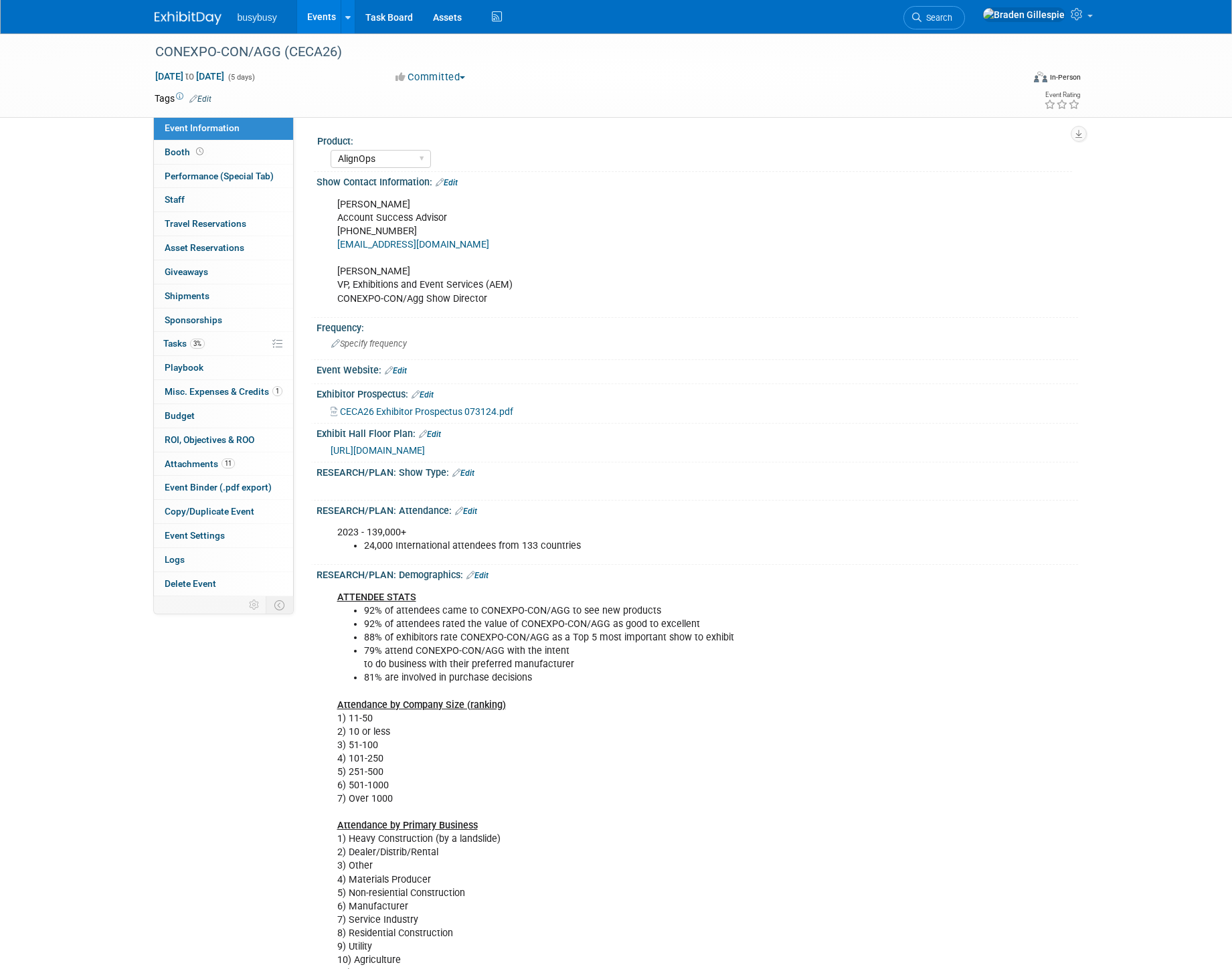
select select "AlignOps"
click at [449, 406] on span "CECA26 Exhibitor Prospectus 073124.pdf" at bounding box center [426, 411] width 173 height 11
click at [396, 450] on span "https://aem.expocad.com/Events/central/index.html" at bounding box center [377, 450] width 94 height 11
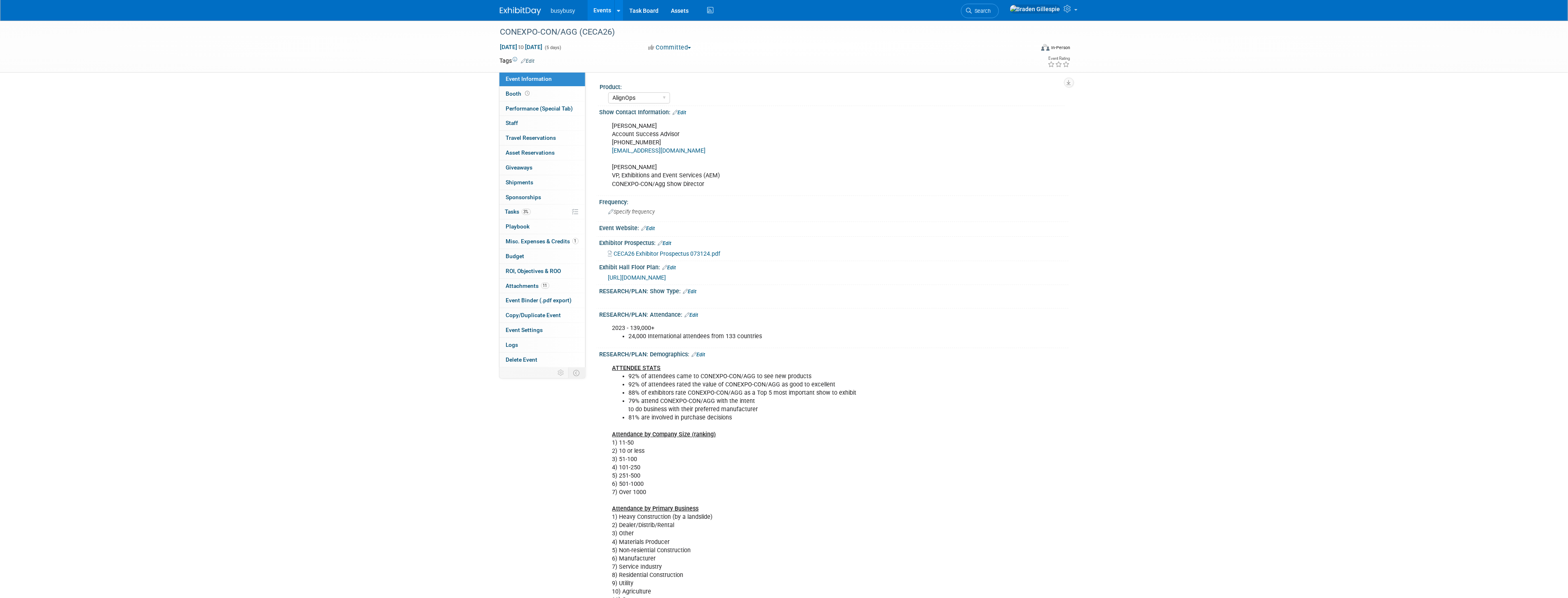
click at [530, 7] on img at bounding box center [520, 12] width 41 height 9
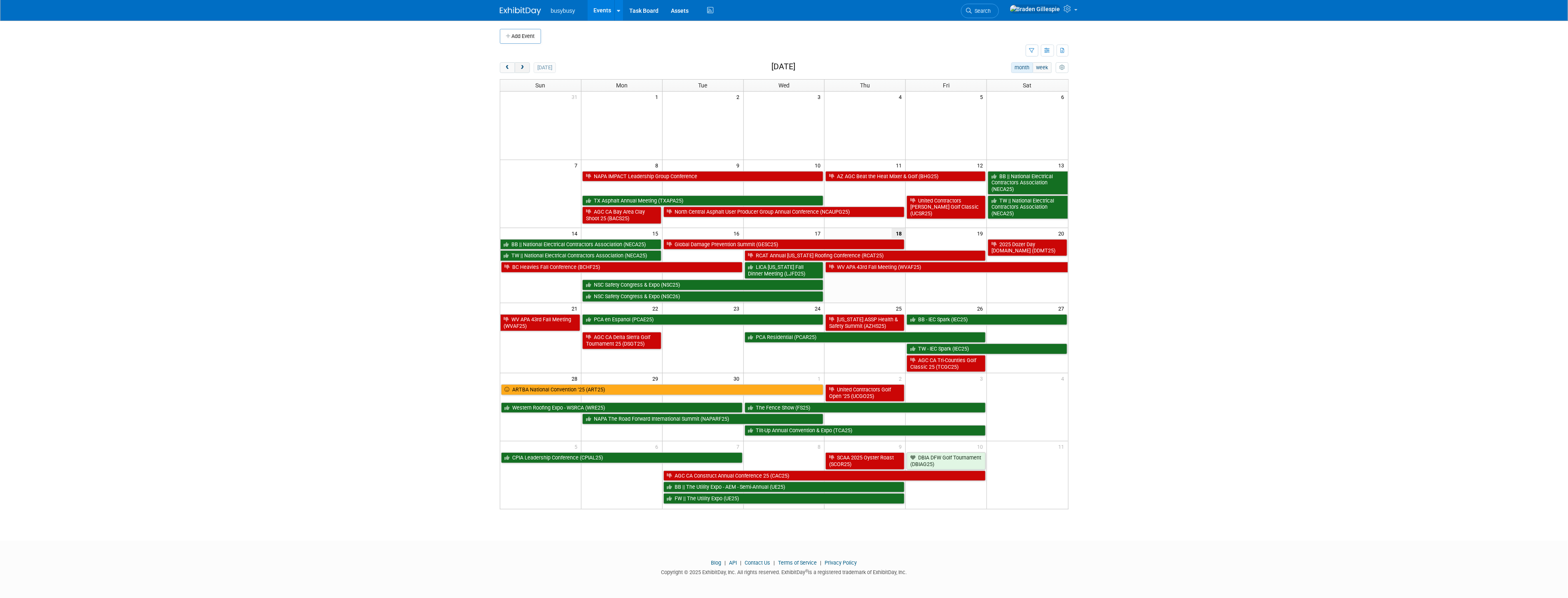
click at [522, 70] on span "next" at bounding box center [522, 68] width 6 height 5
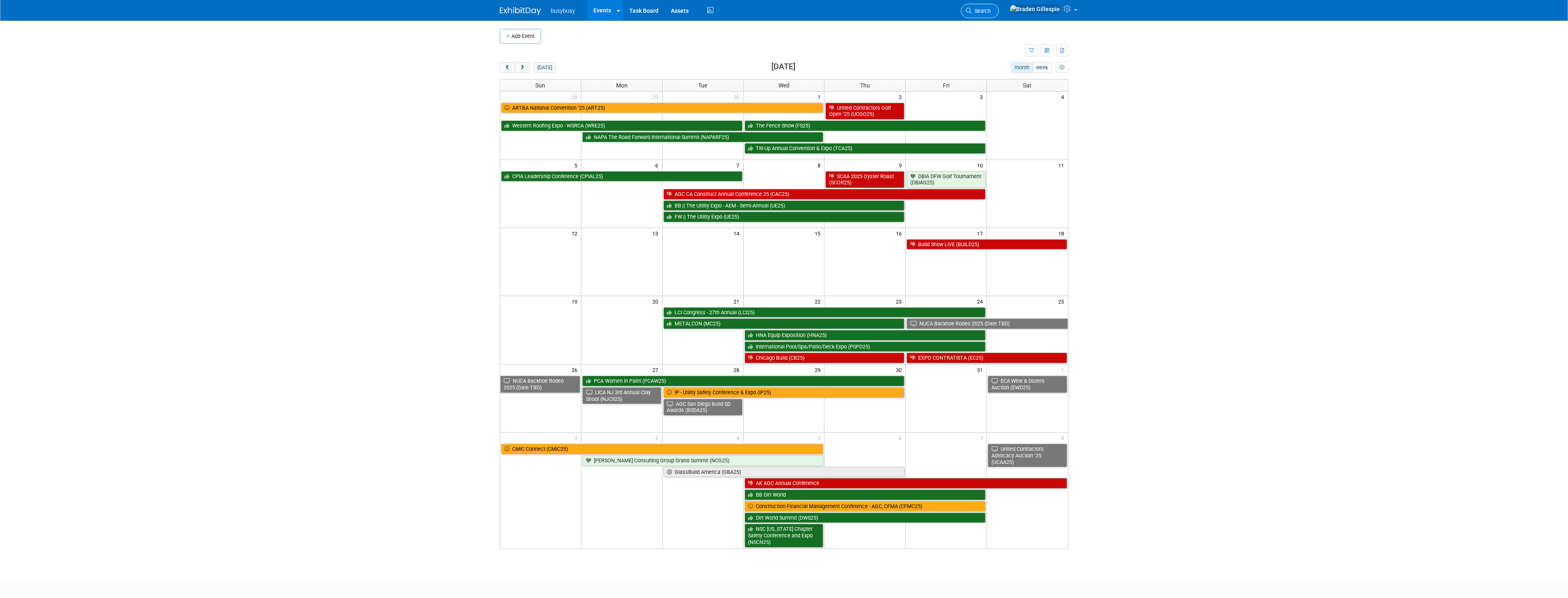
click at [999, 13] on link "Search" at bounding box center [980, 11] width 38 height 15
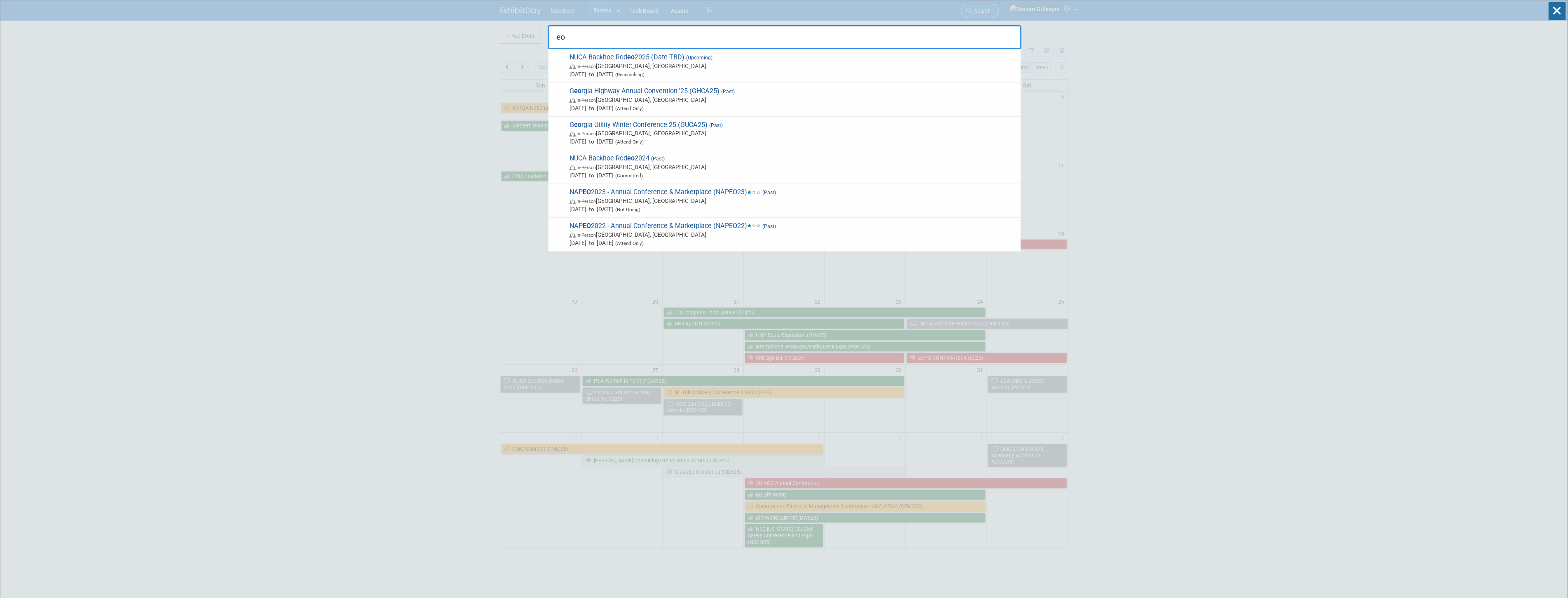
type input "e"
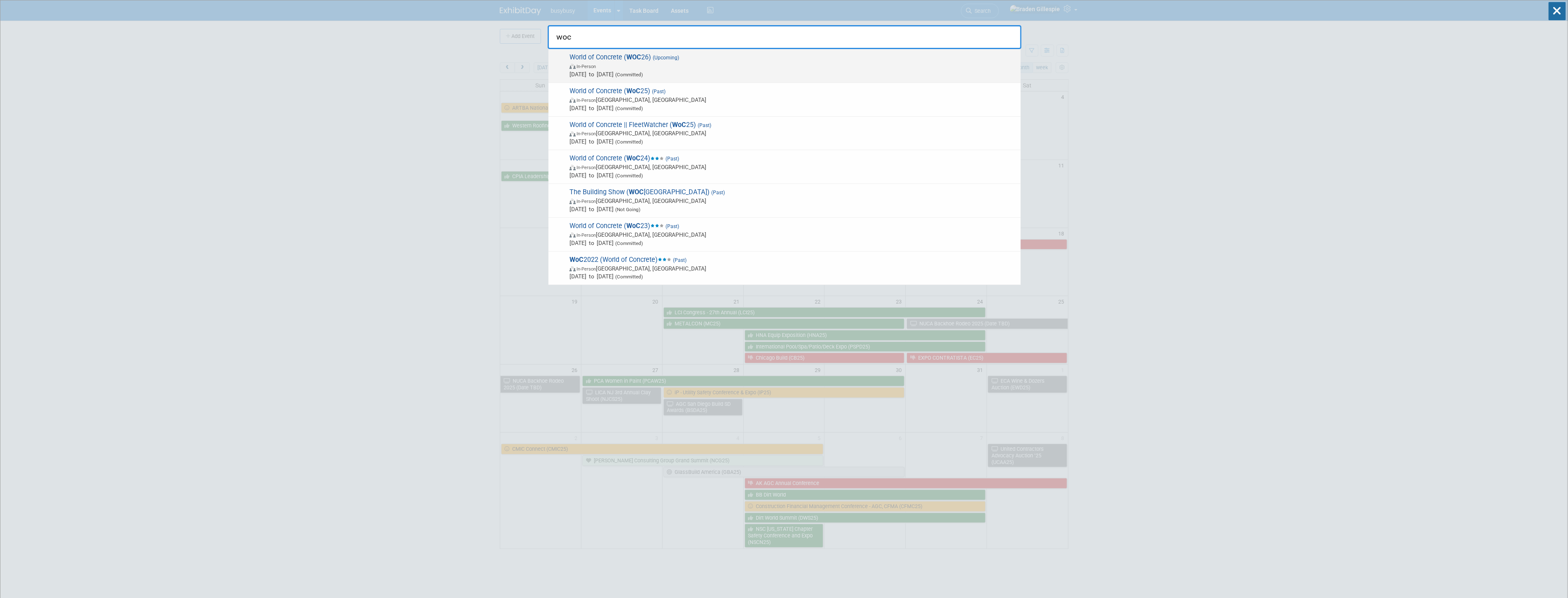
type input "woc"
click at [825, 67] on span "In-Person" at bounding box center [793, 66] width 447 height 9
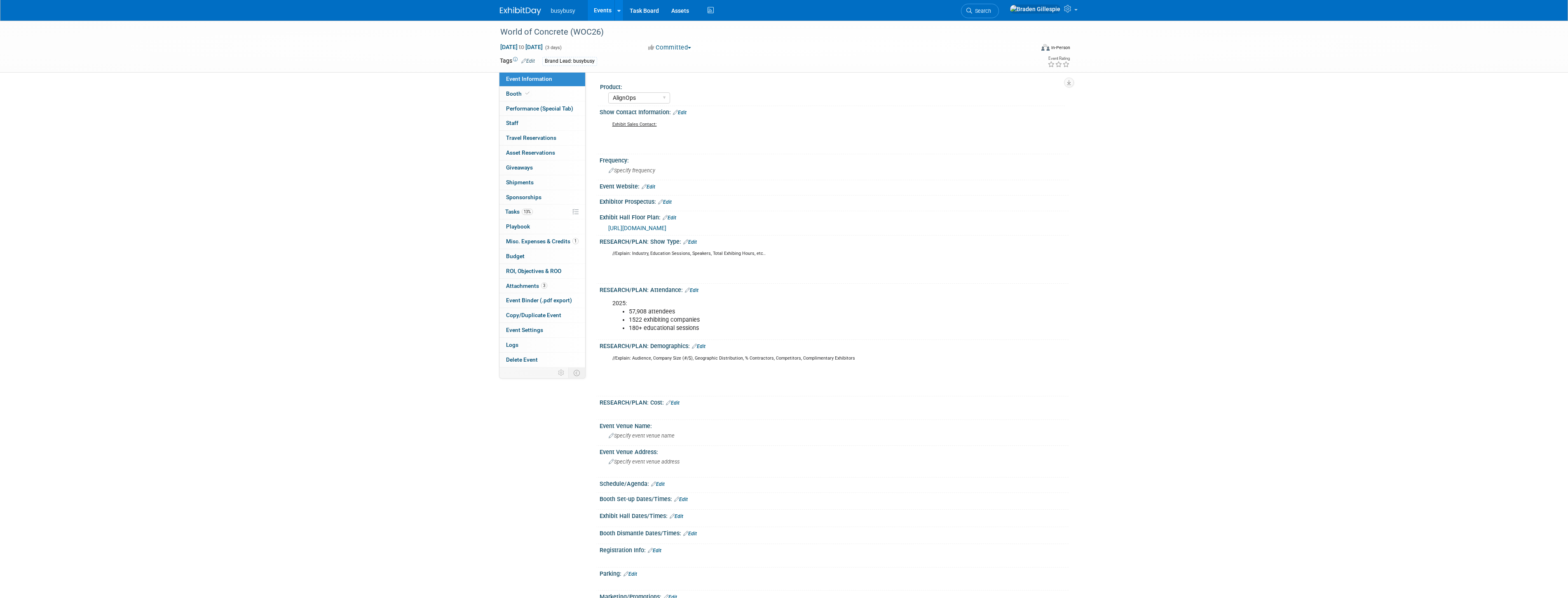
select select "AlignOps"
click at [651, 226] on span "[URL][DOMAIN_NAME]" at bounding box center [637, 228] width 58 height 7
click at [527, 95] on icon at bounding box center [527, 93] width 4 height 4
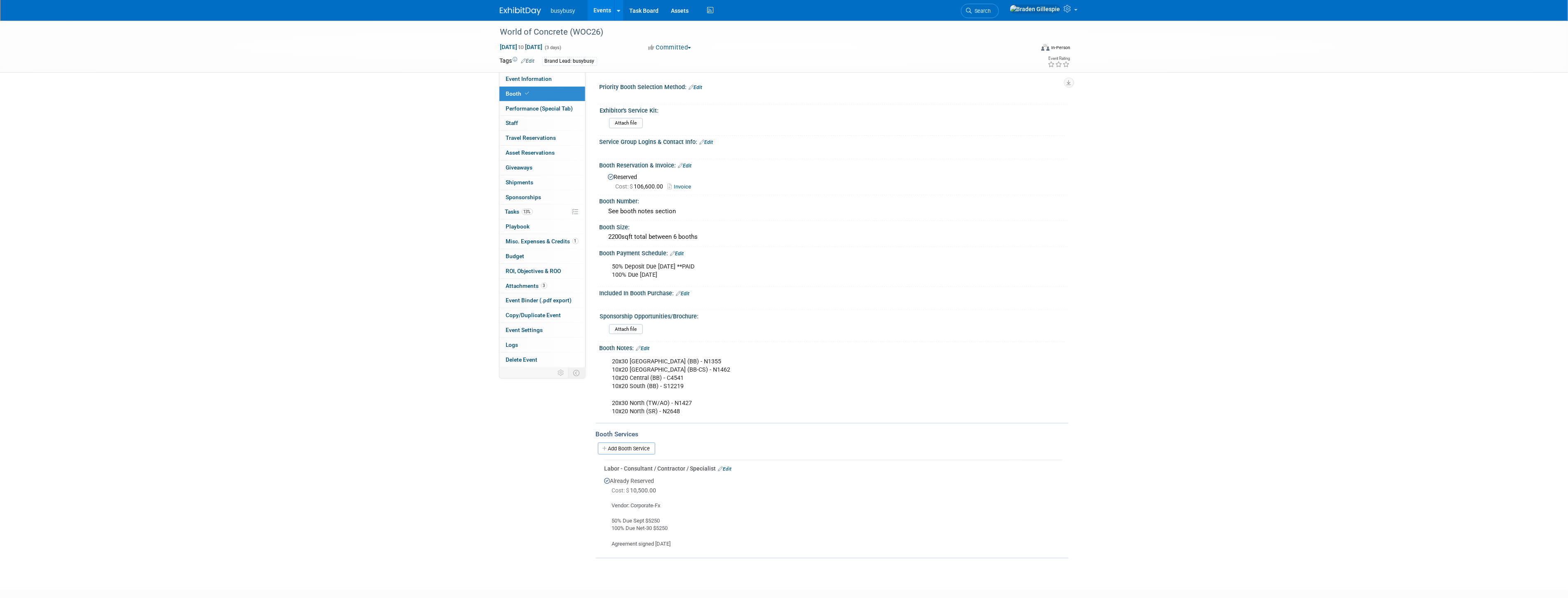
click at [525, 9] on img at bounding box center [520, 12] width 41 height 9
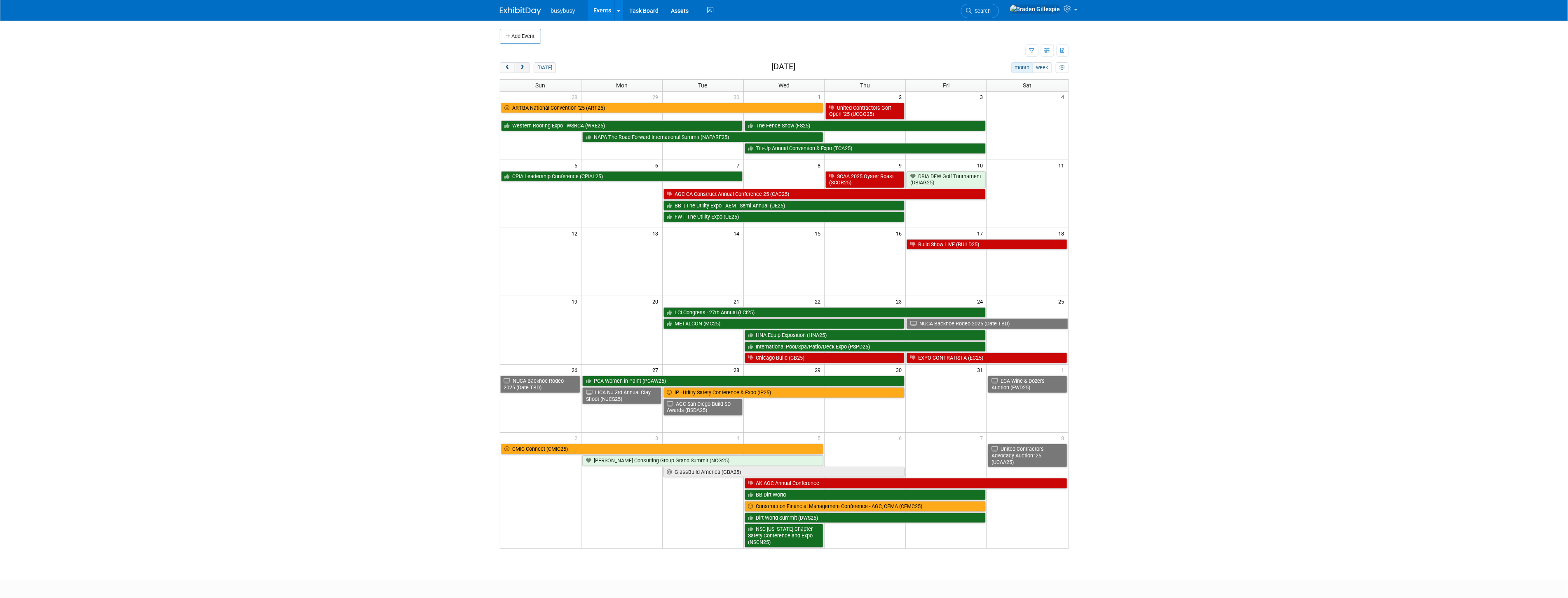
click at [525, 71] on button "next" at bounding box center [522, 68] width 15 height 11
click at [522, 68] on span "next" at bounding box center [522, 68] width 6 height 5
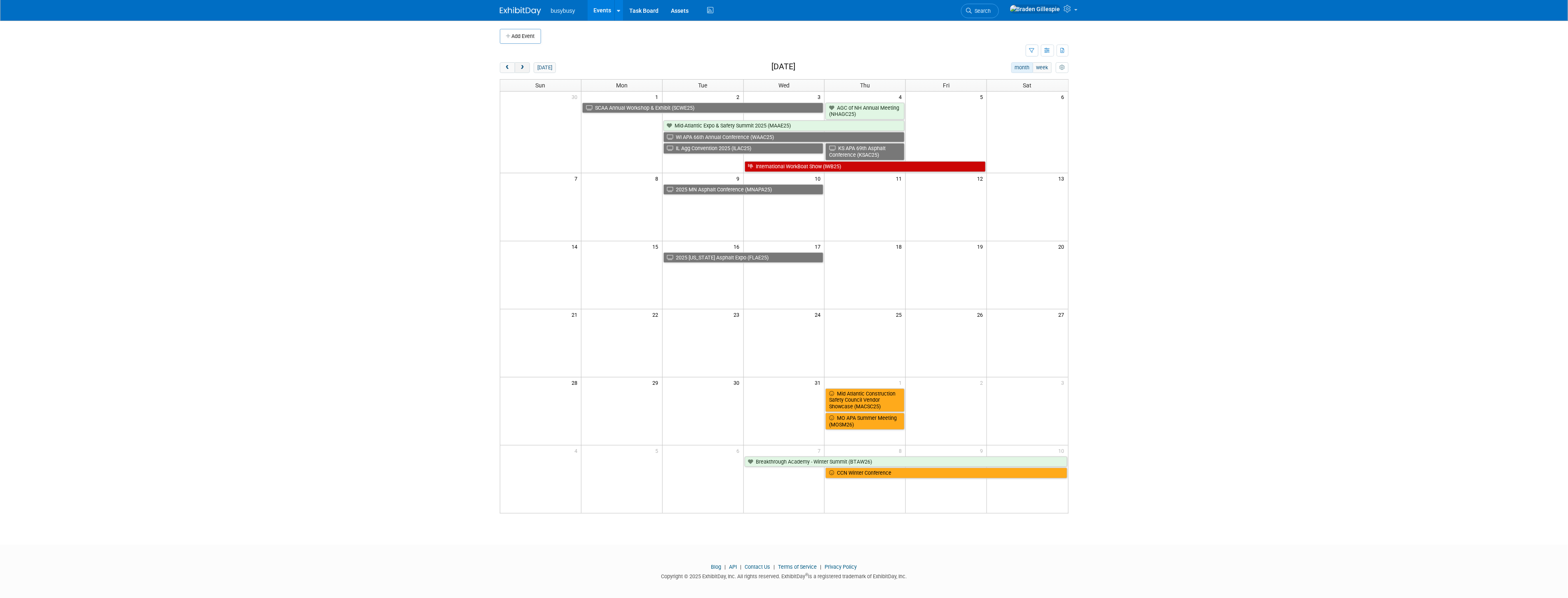
click at [522, 68] on span "next" at bounding box center [522, 68] width 6 height 5
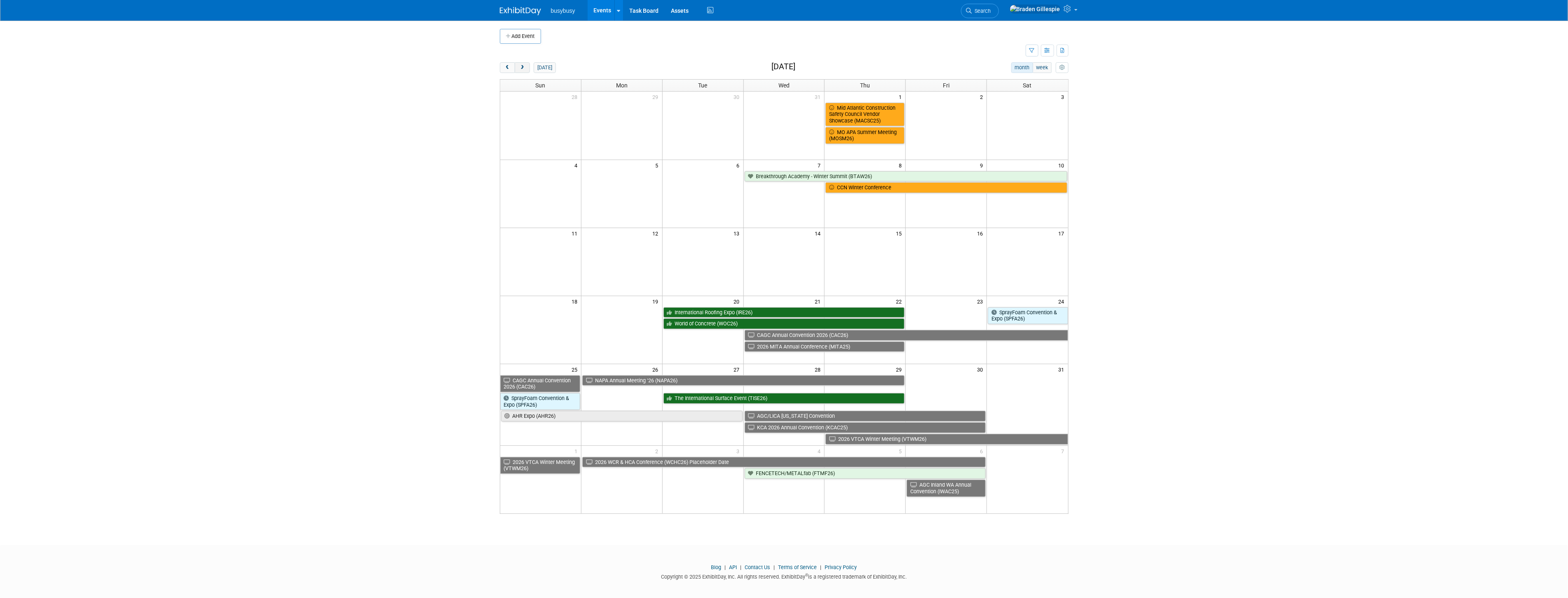
click at [521, 68] on span "next" at bounding box center [522, 68] width 6 height 5
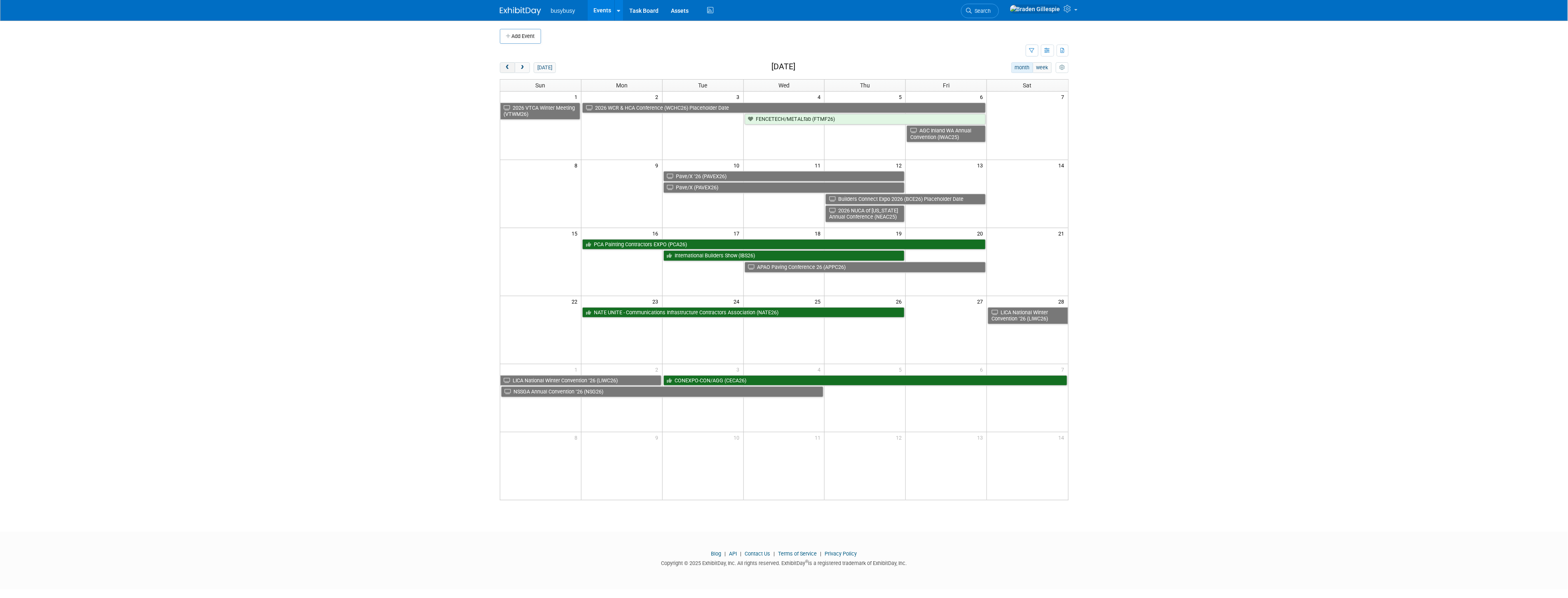
click at [507, 68] on span "prev" at bounding box center [508, 68] width 6 height 5
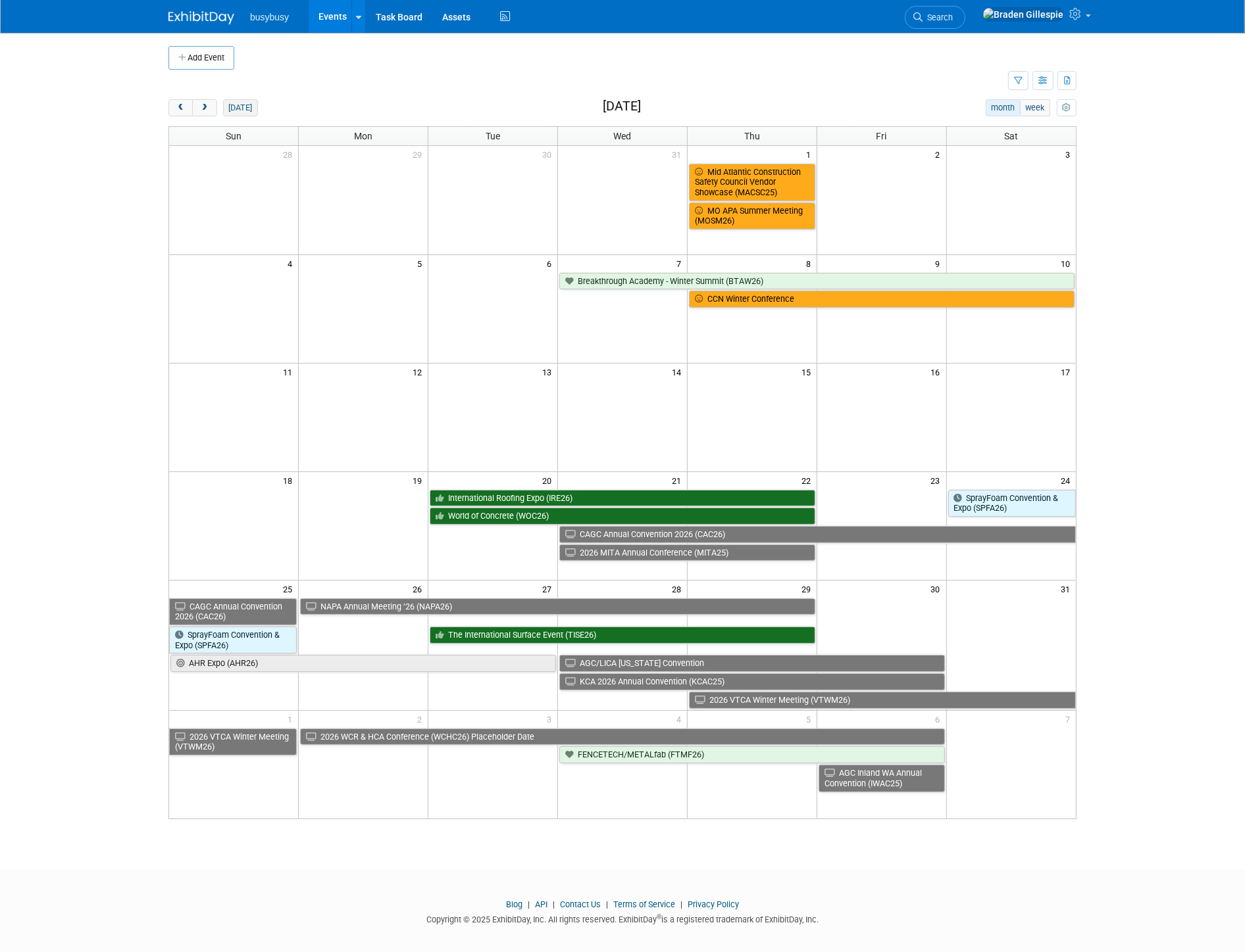
click at [249, 103] on button "today" at bounding box center [241, 108] width 35 height 17
